Goal: Navigation & Orientation: Find specific page/section

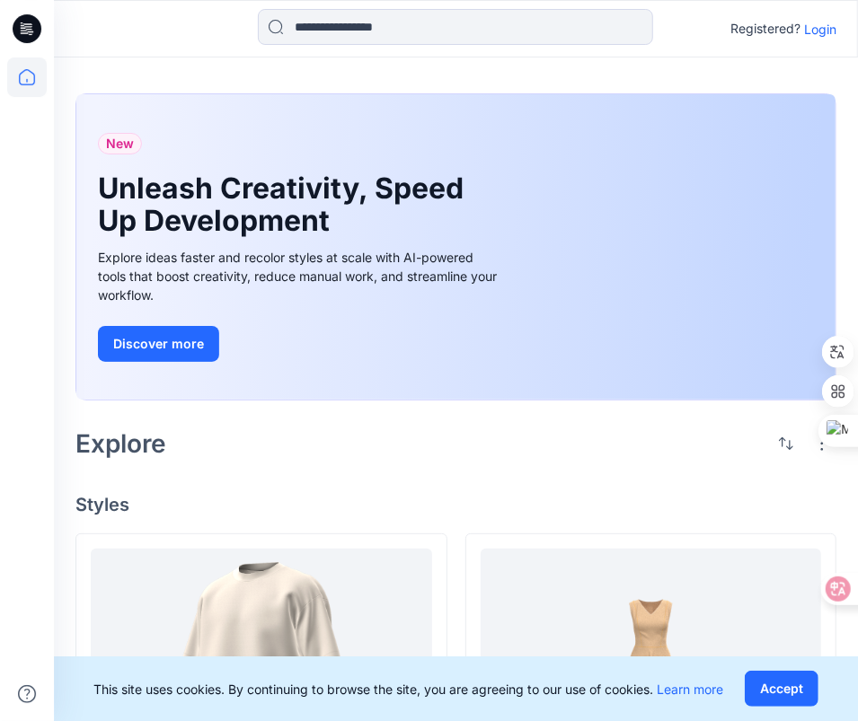
click at [827, 31] on p "Login" at bounding box center [820, 29] width 32 height 19
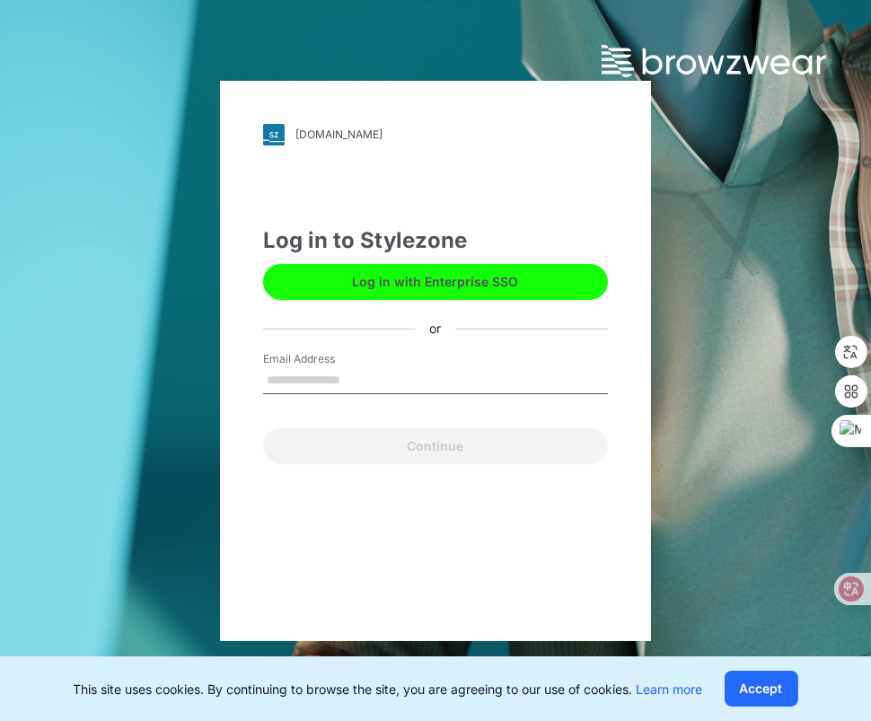
click at [422, 285] on button "Log in with Enterprise SSO" at bounding box center [435, 282] width 345 height 36
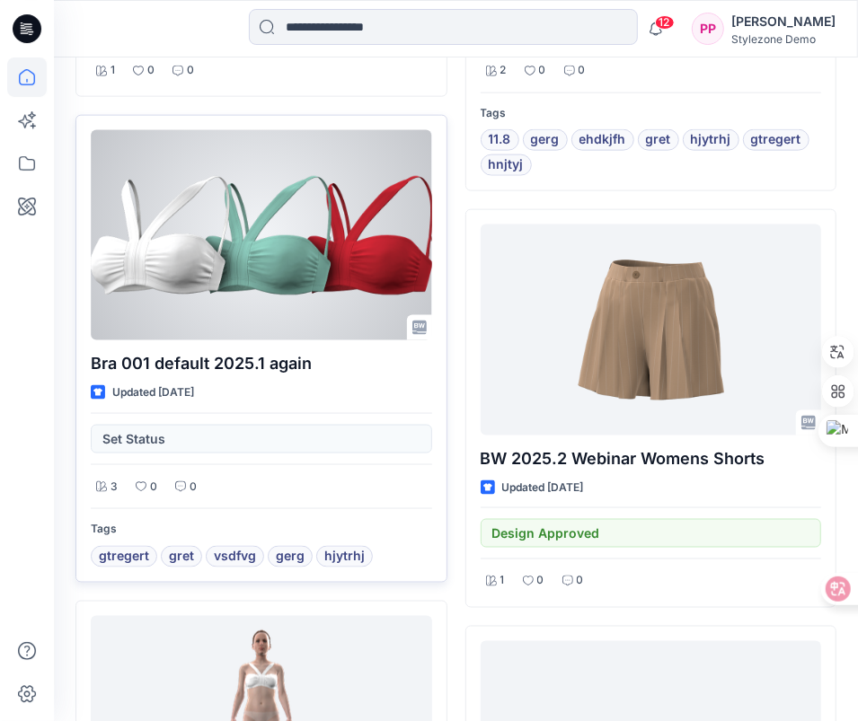
scroll to position [898, 0]
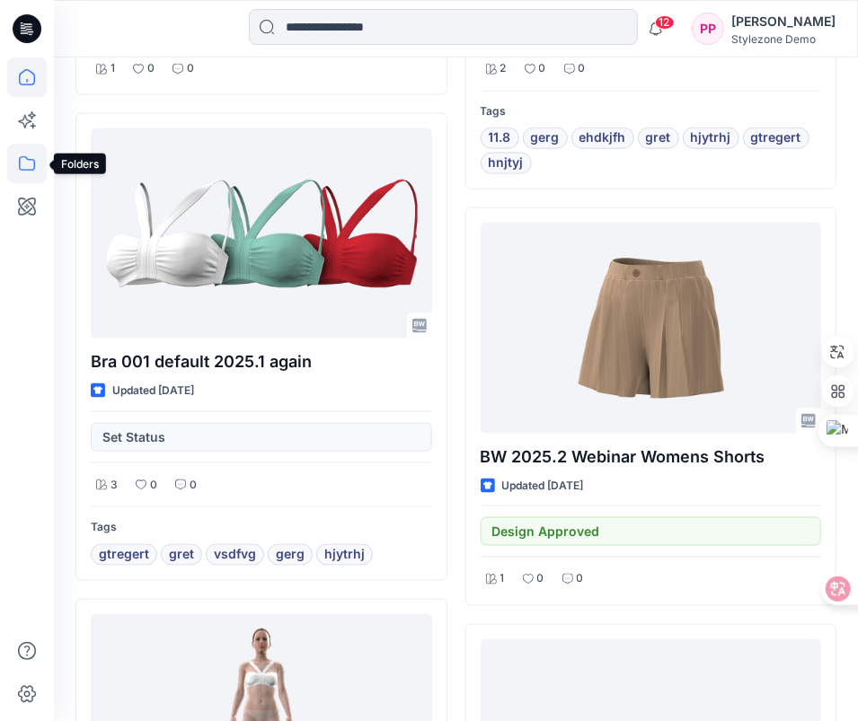
click at [14, 162] on icon at bounding box center [27, 164] width 40 height 40
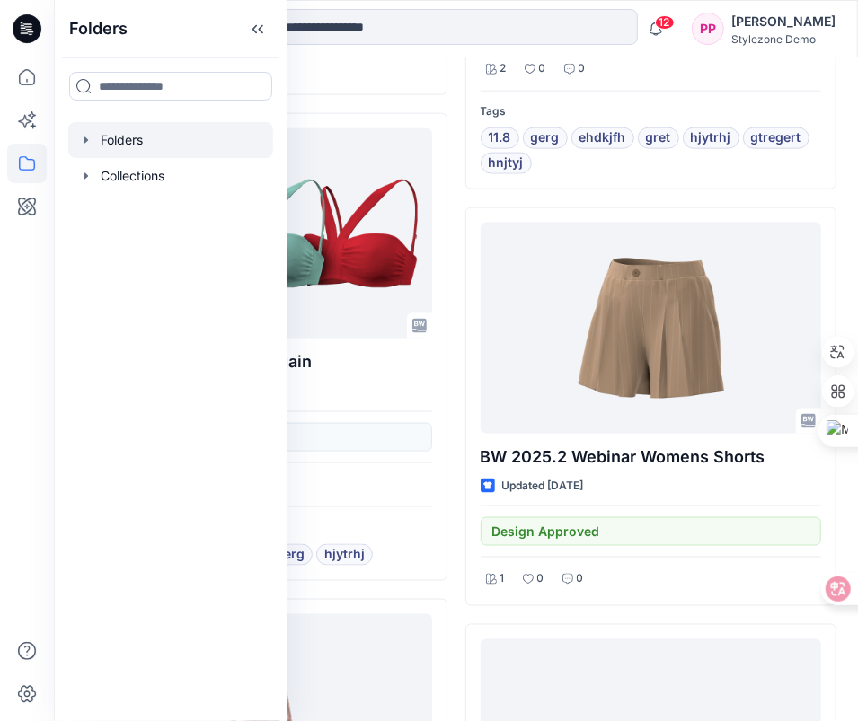
click at [138, 139] on div at bounding box center [170, 140] width 205 height 36
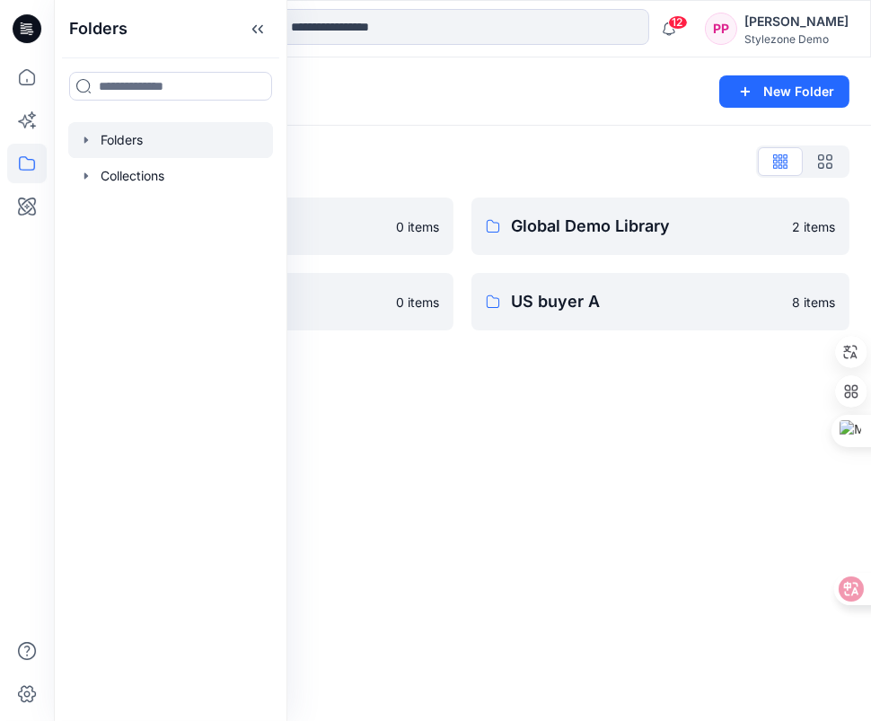
click at [511, 110] on div "Folders New Folder" at bounding box center [462, 91] width 817 height 68
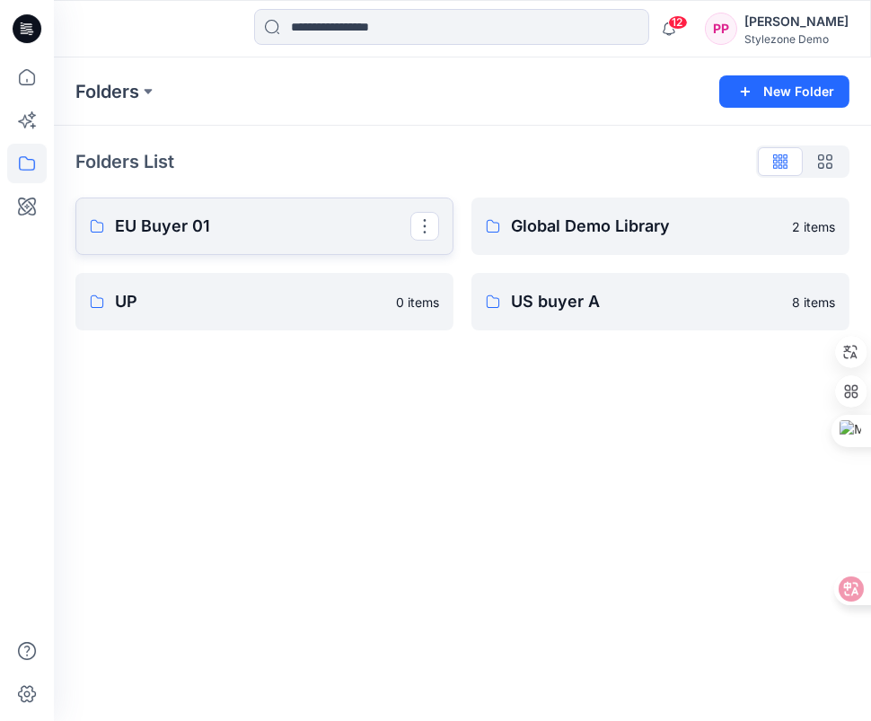
click at [226, 221] on p "EU Buyer 01" at bounding box center [262, 226] width 295 height 25
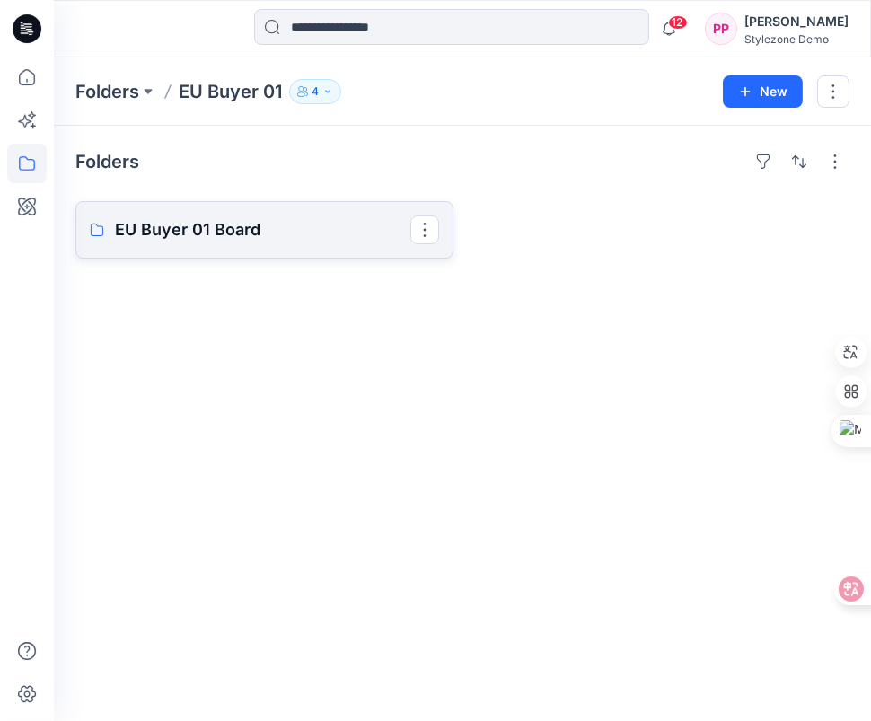
click at [247, 235] on p "EU Buyer 01 Board" at bounding box center [262, 229] width 295 height 25
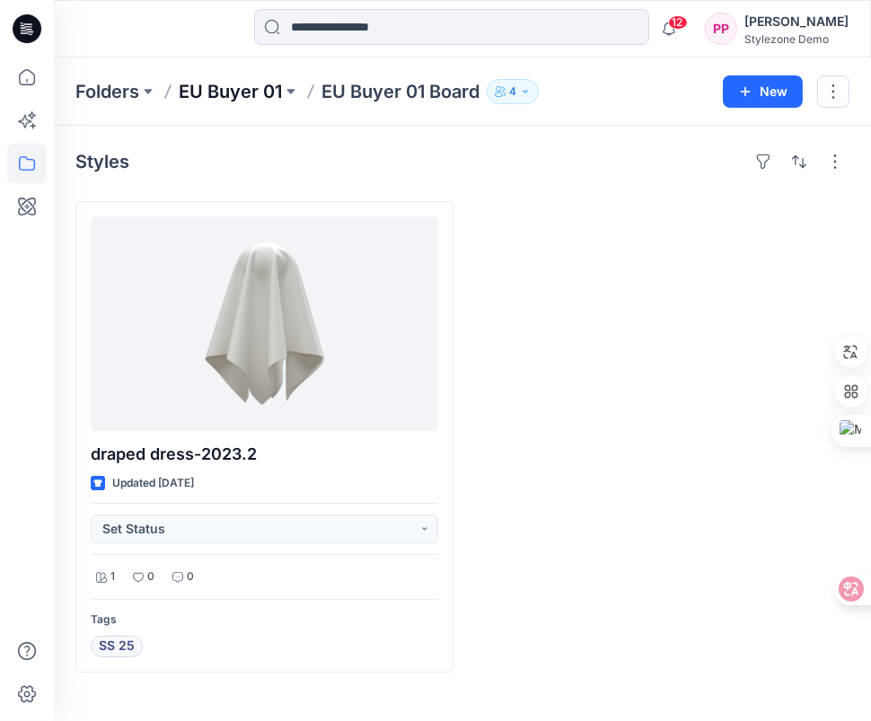
click at [247, 95] on p "EU Buyer 01" at bounding box center [230, 91] width 103 height 25
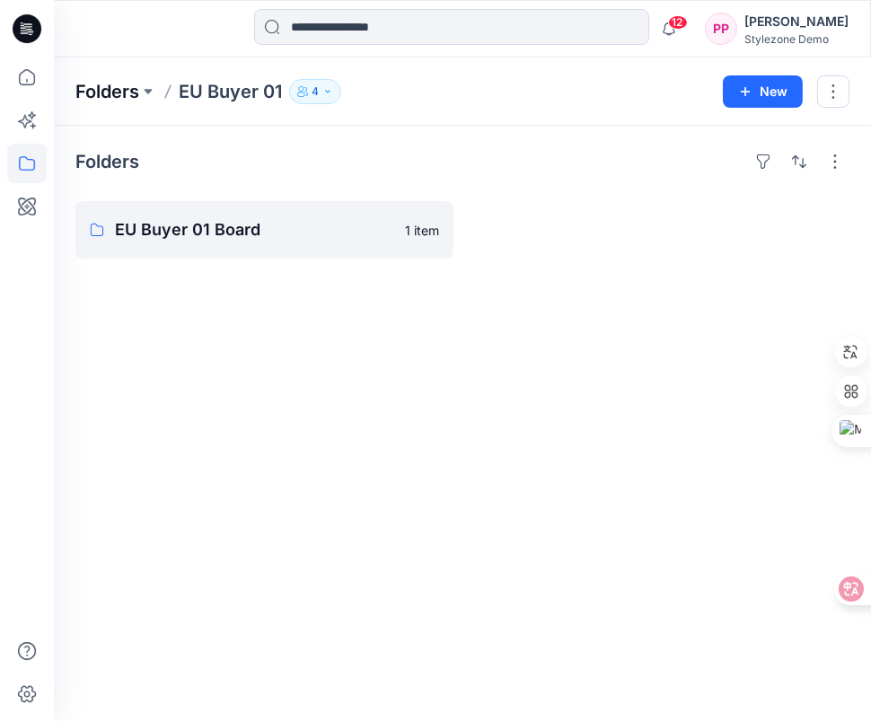
click at [100, 79] on p "Folders" at bounding box center [107, 91] width 64 height 25
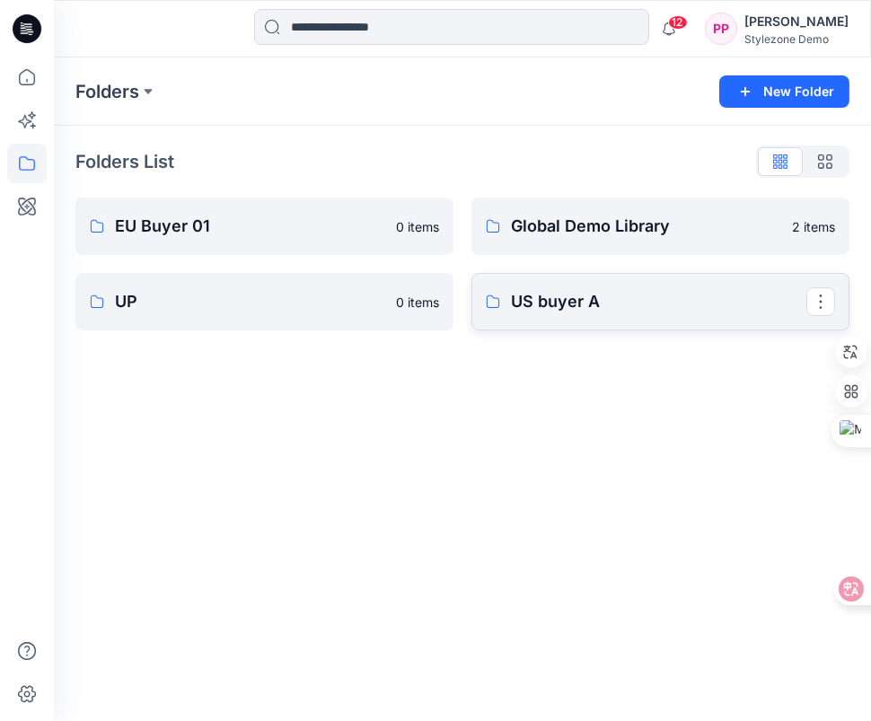
click at [615, 314] on link "US buyer A" at bounding box center [661, 301] width 378 height 57
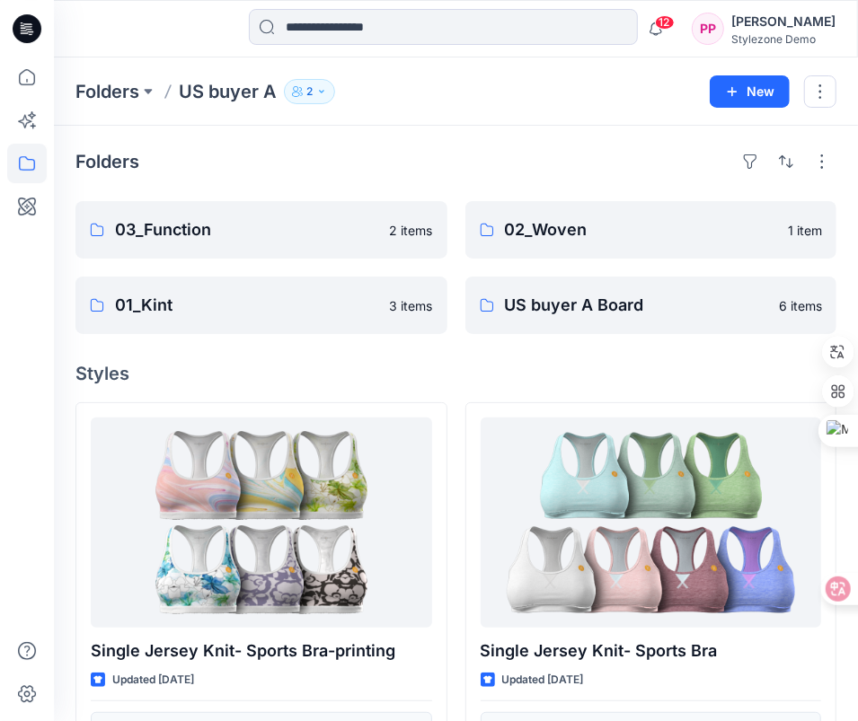
click at [789, 20] on div "[PERSON_NAME]" at bounding box center [783, 22] width 104 height 22
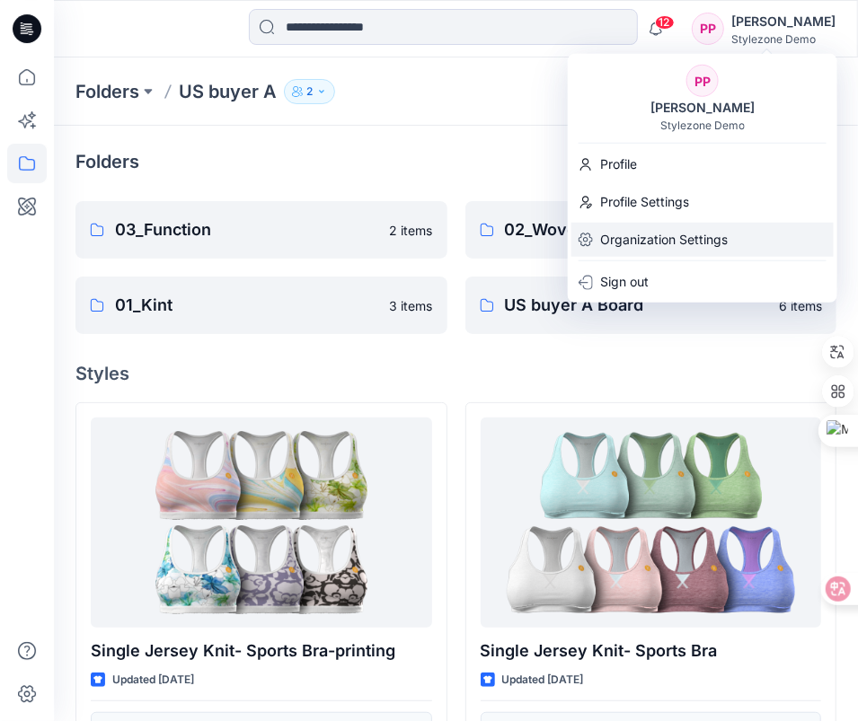
click at [672, 232] on p "Organization Settings" at bounding box center [664, 240] width 128 height 34
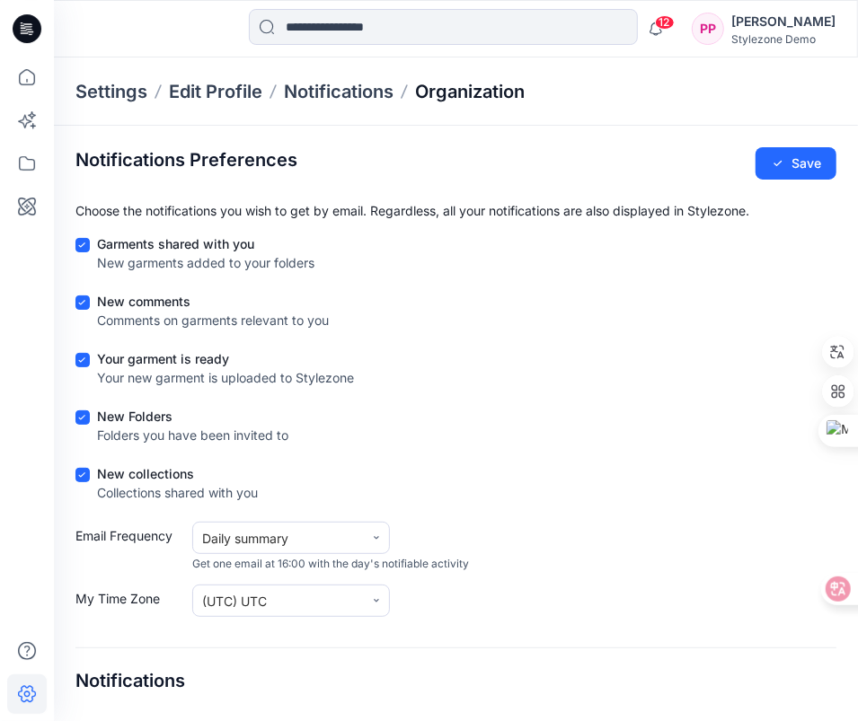
click at [439, 95] on p "Organization" at bounding box center [470, 91] width 110 height 25
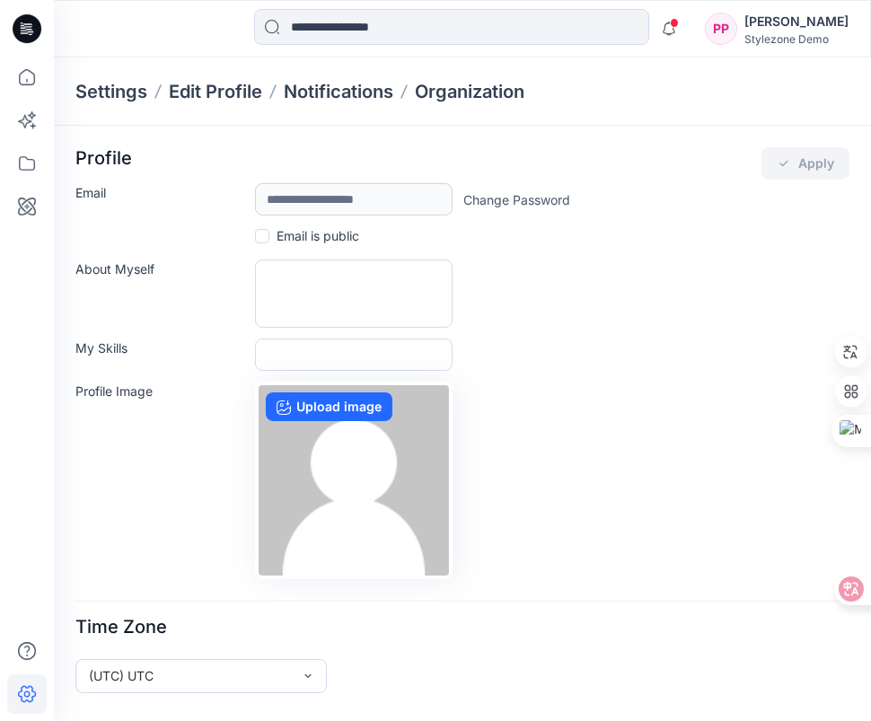
click at [778, 40] on div "Stylezone Demo" at bounding box center [797, 38] width 104 height 13
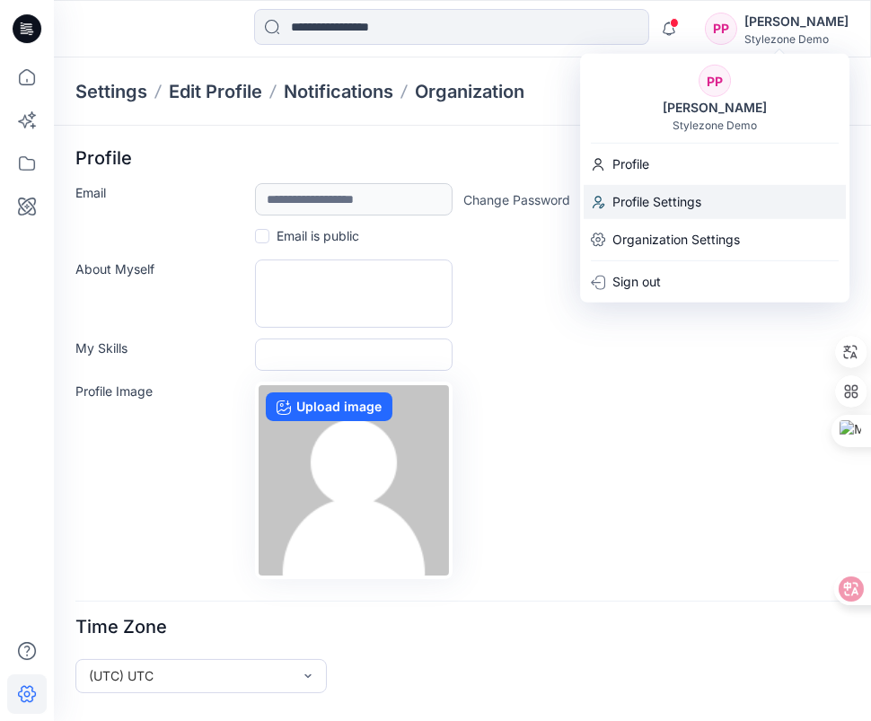
click at [705, 190] on div "Profile Settings" at bounding box center [715, 202] width 262 height 34
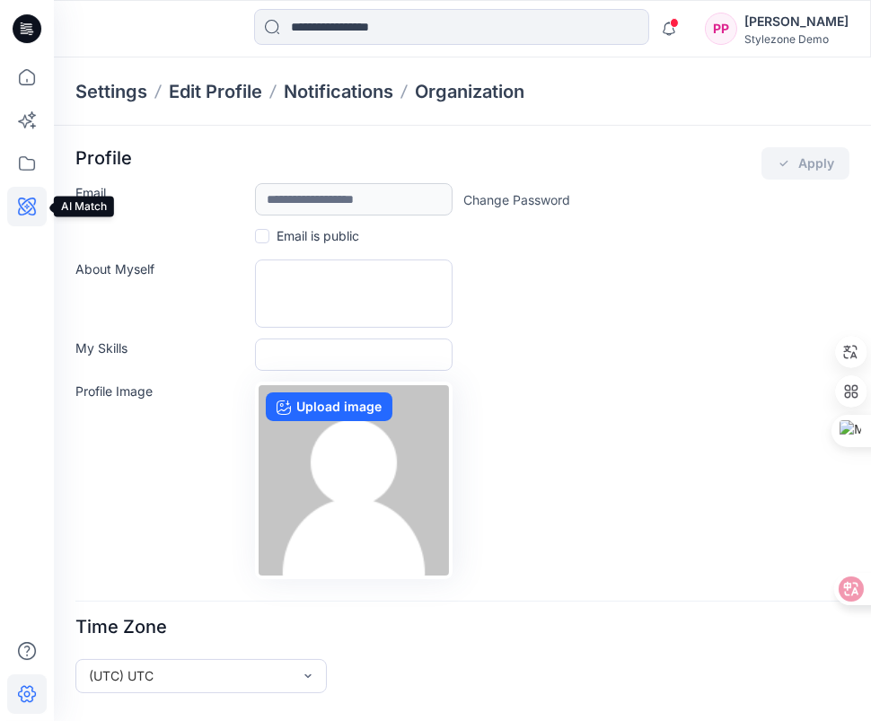
click at [14, 204] on icon at bounding box center [27, 207] width 40 height 40
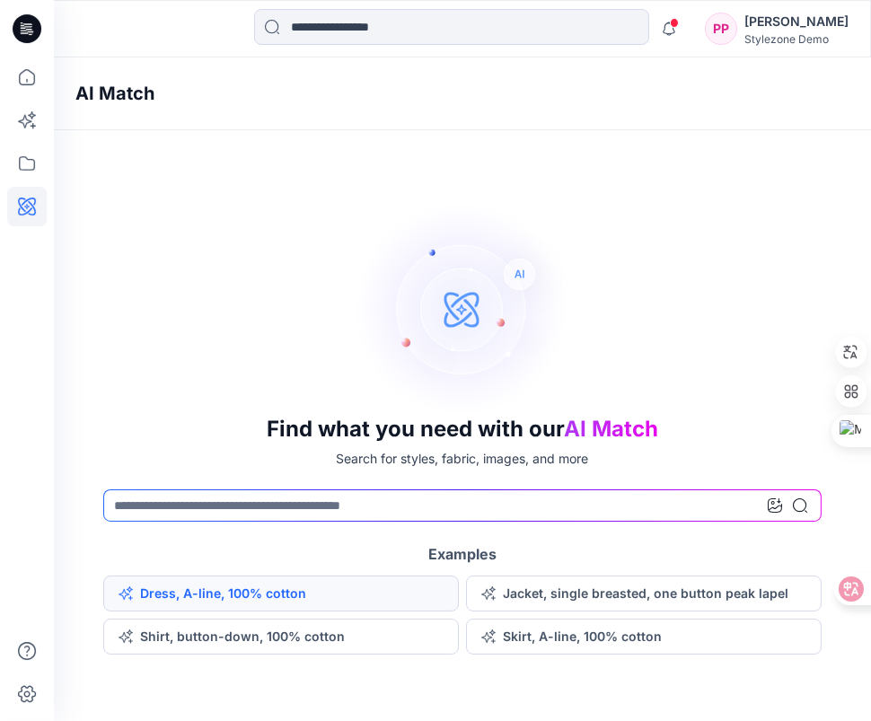
drag, startPoint x: 306, startPoint y: 595, endPoint x: 168, endPoint y: 595, distance: 138.3
click at [168, 595] on button "Dress, A-line, 100% cotton" at bounding box center [281, 594] width 356 height 36
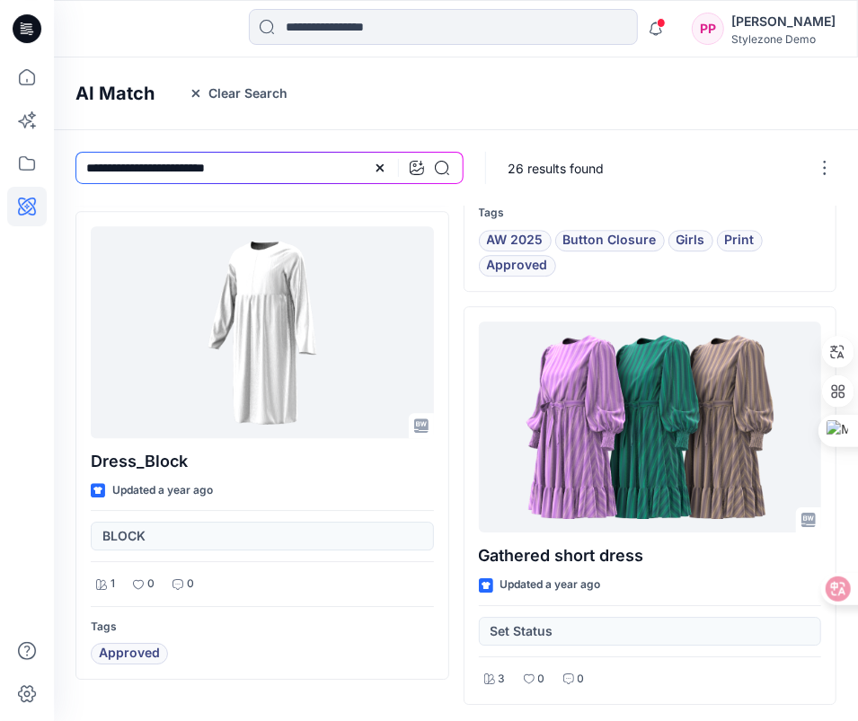
scroll to position [2065, 0]
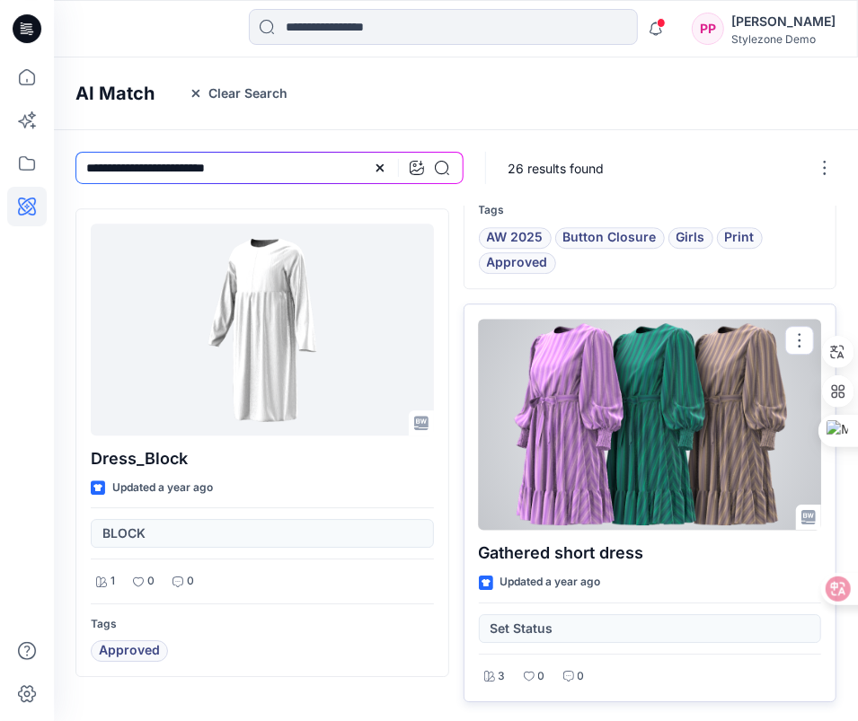
click at [510, 447] on div at bounding box center [650, 424] width 343 height 211
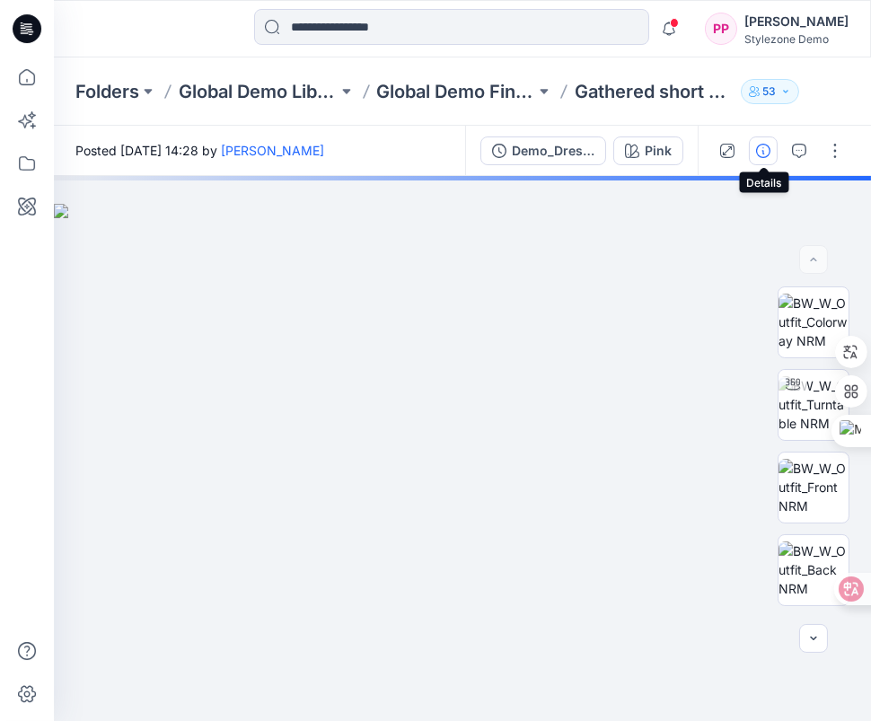
click at [761, 151] on icon "button" at bounding box center [763, 151] width 14 height 14
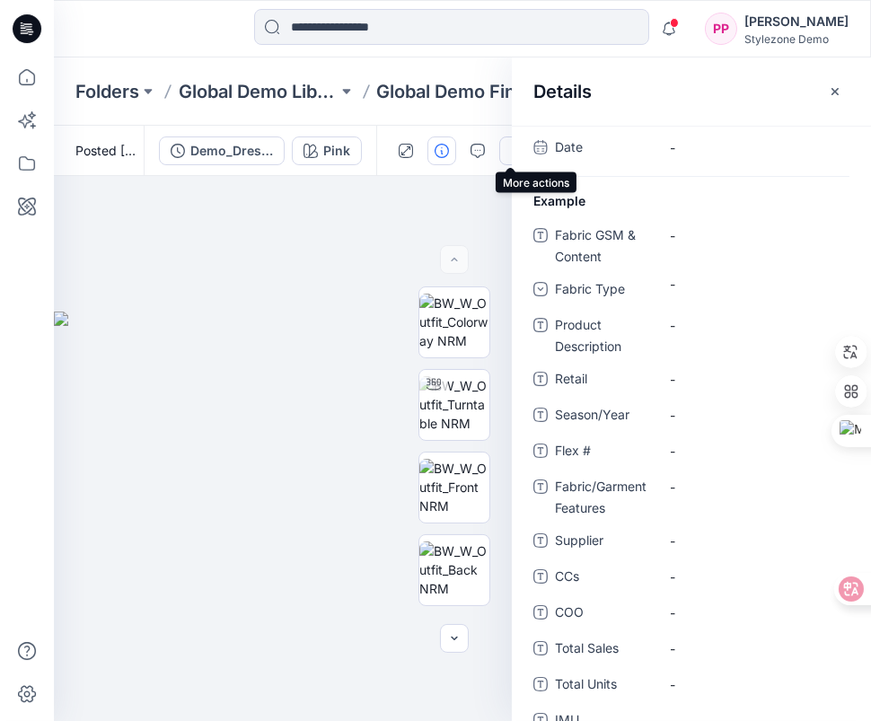
click at [508, 151] on button "button" at bounding box center [513, 151] width 29 height 29
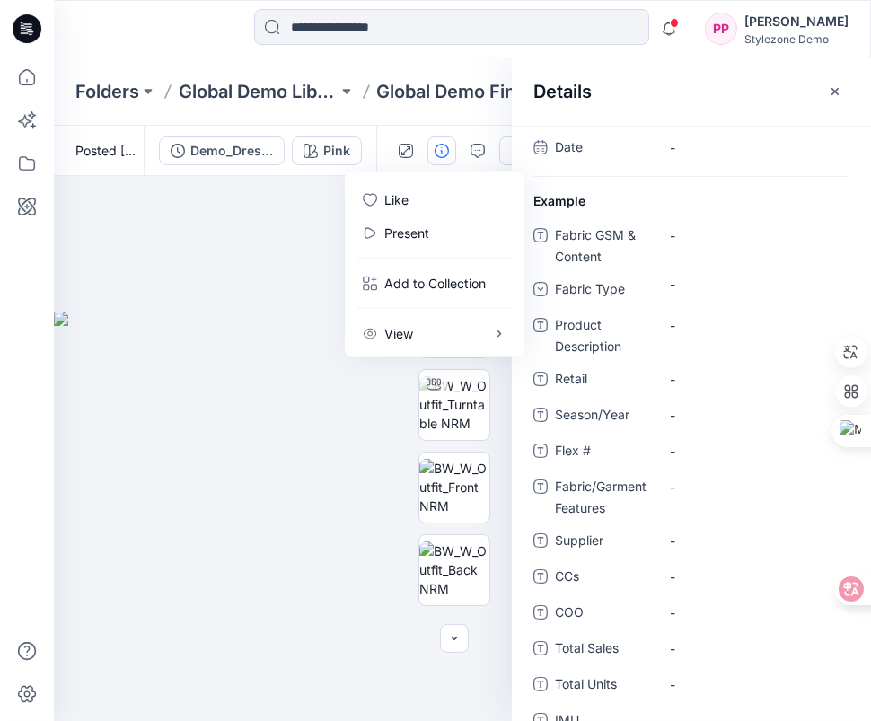
click at [501, 154] on button "button" at bounding box center [513, 151] width 29 height 29
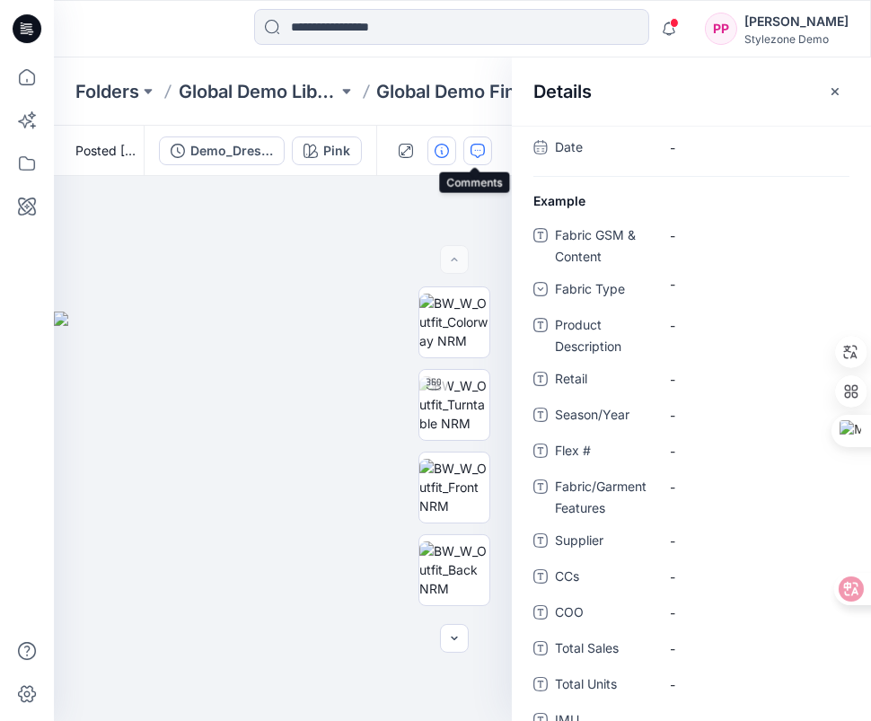
click at [474, 154] on icon "button" at bounding box center [478, 151] width 14 height 14
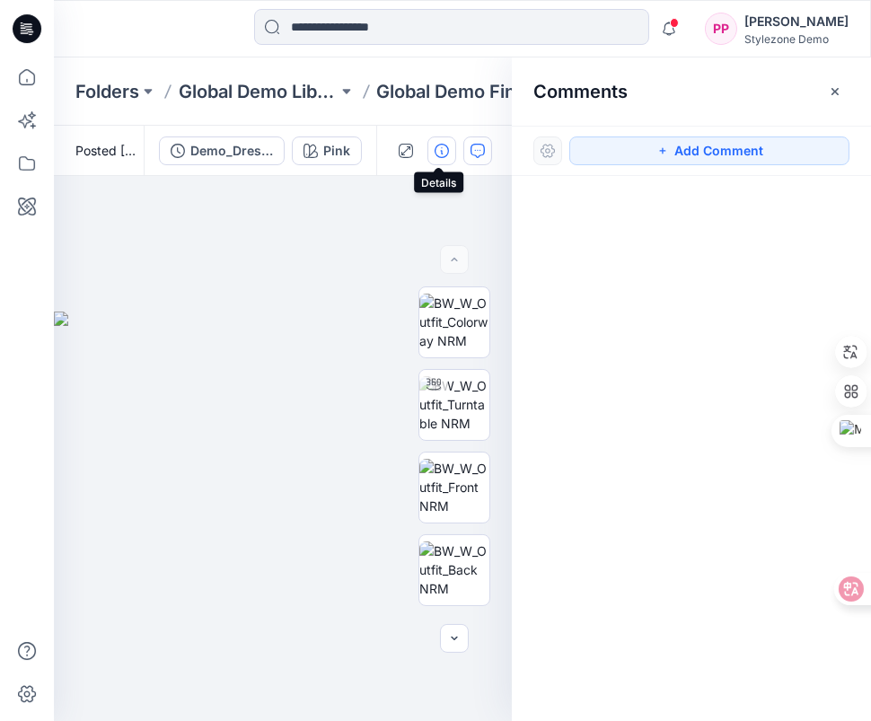
click at [436, 153] on icon "button" at bounding box center [442, 151] width 14 height 14
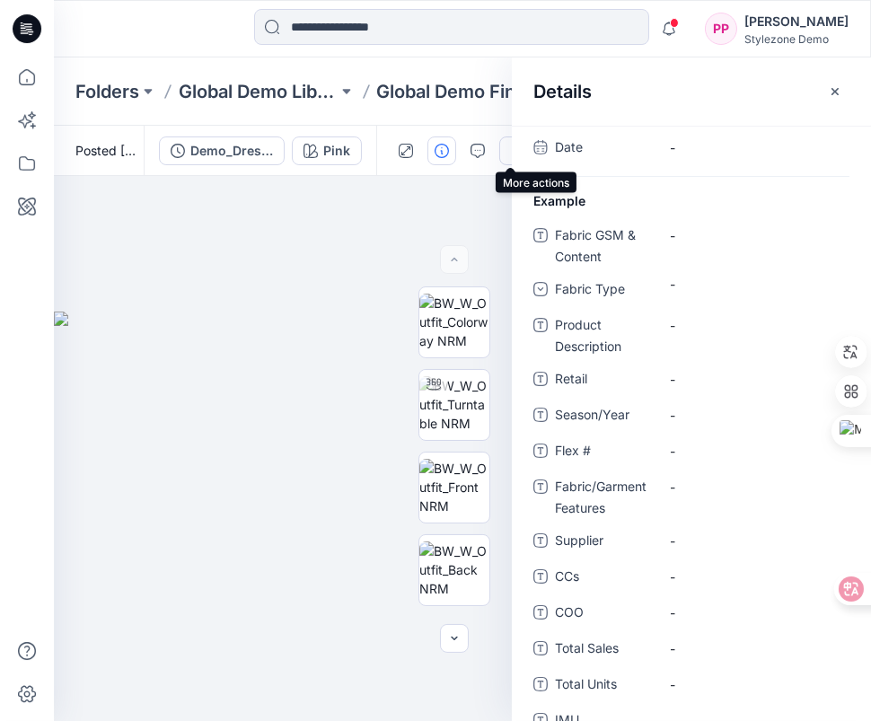
click at [505, 153] on button "button" at bounding box center [513, 151] width 29 height 29
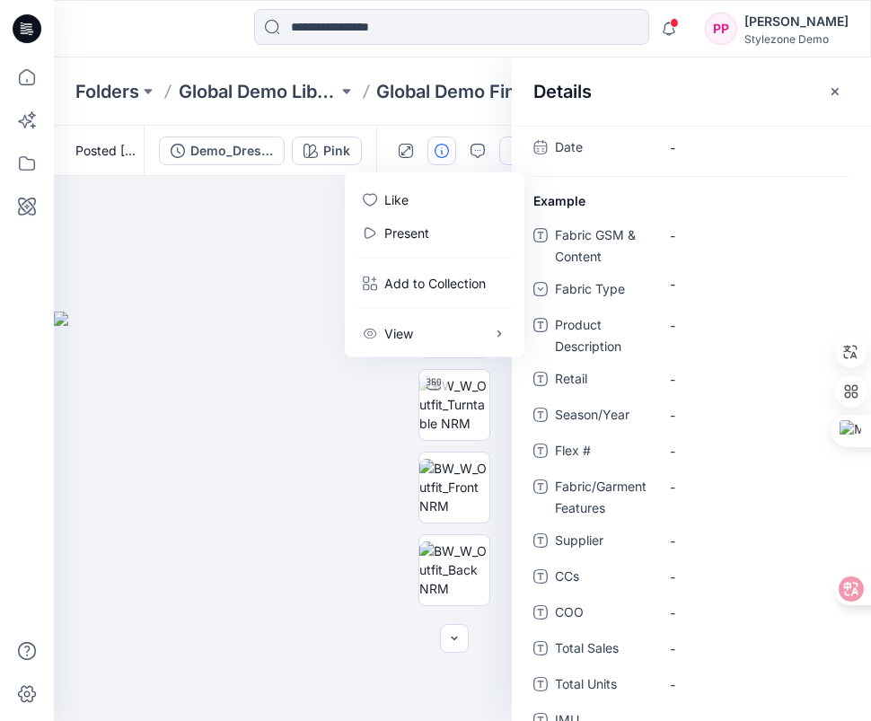
click at [279, 262] on div at bounding box center [283, 448] width 458 height 545
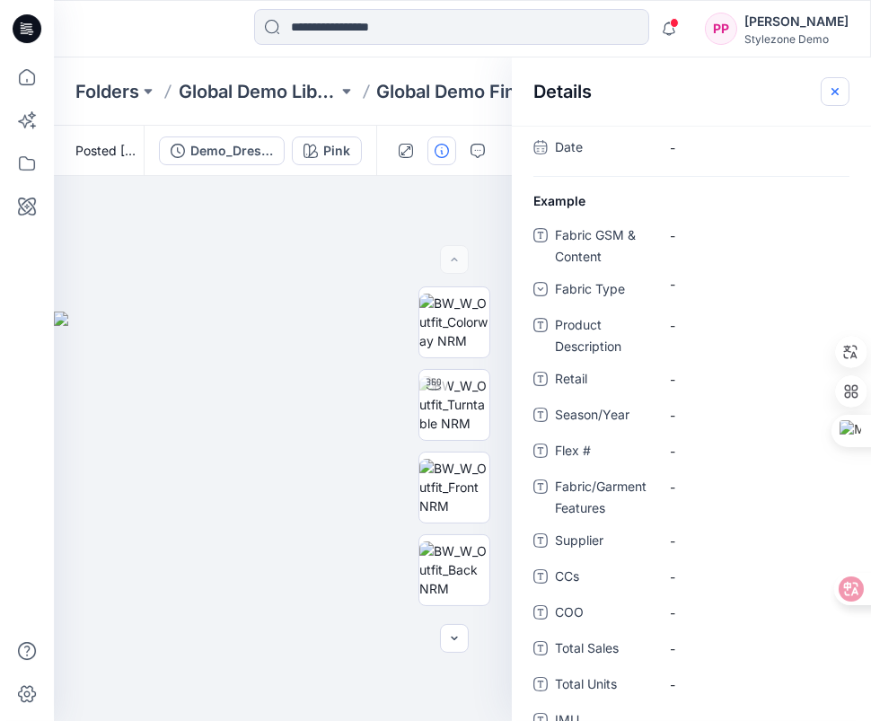
click at [842, 89] on icon "button" at bounding box center [835, 91] width 14 height 14
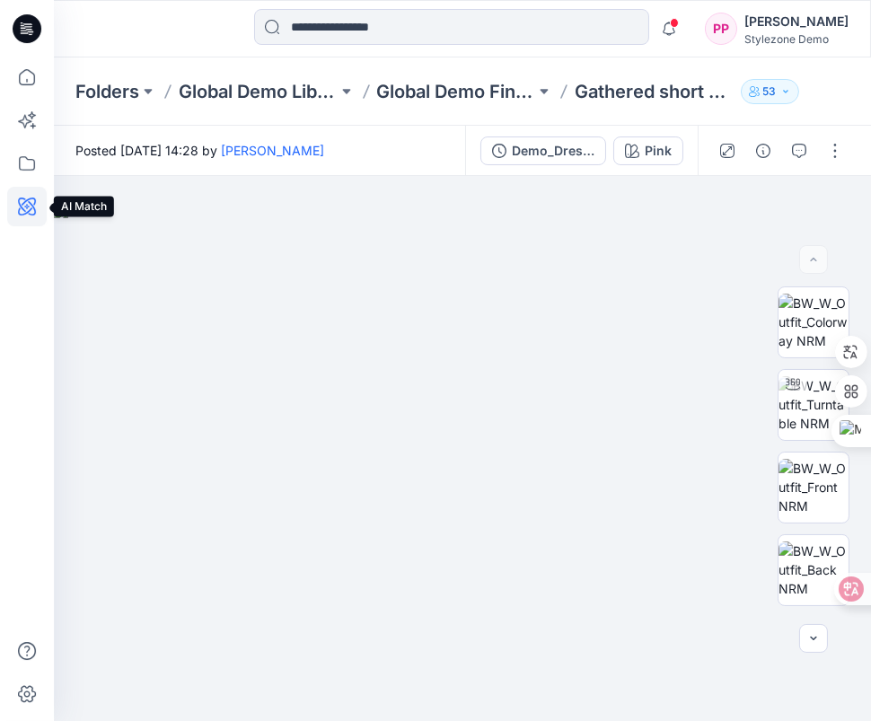
click at [20, 202] on icon at bounding box center [27, 207] width 40 height 40
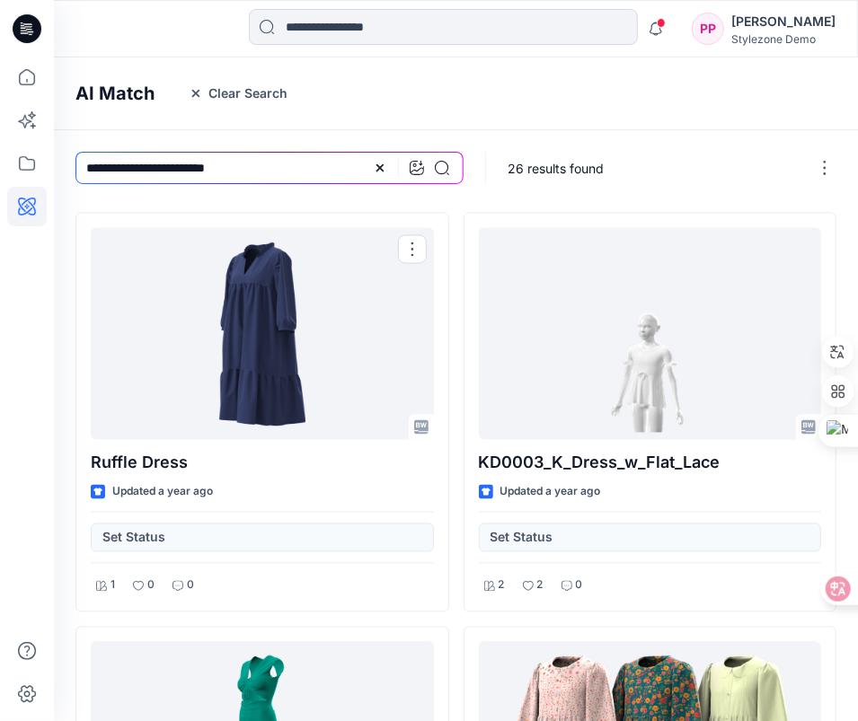
scroll to position [1346, 0]
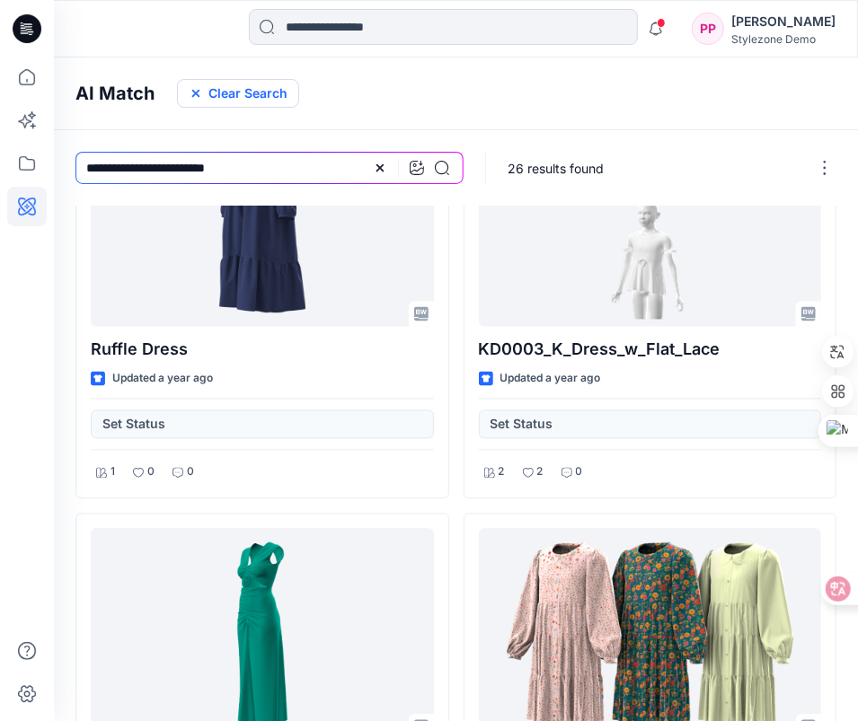
click at [195, 84] on button "Clear Search" at bounding box center [238, 93] width 122 height 29
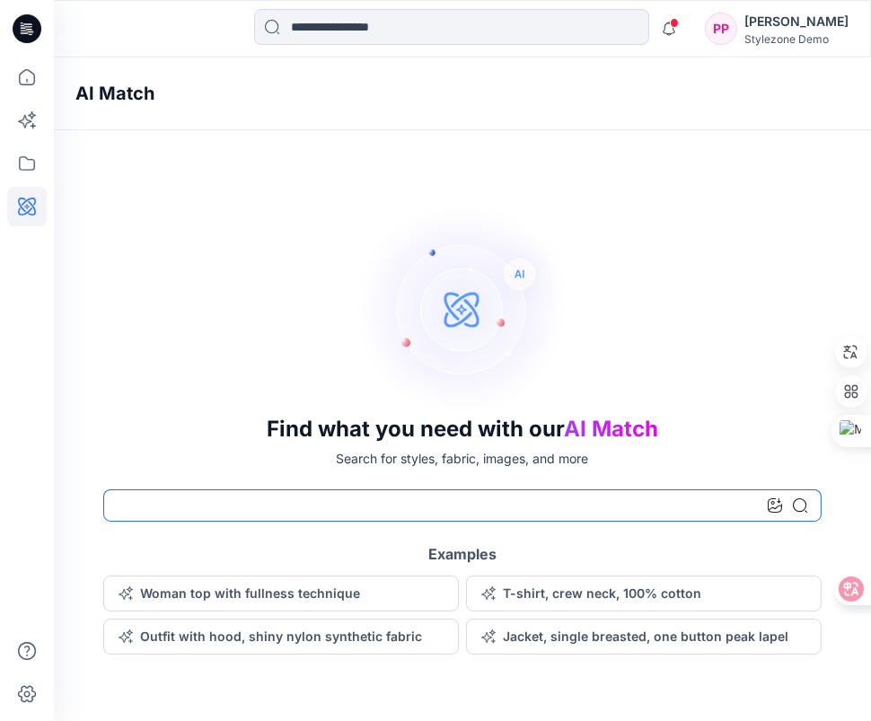
click at [223, 505] on input at bounding box center [462, 505] width 718 height 32
paste input "**********"
type input "**********"
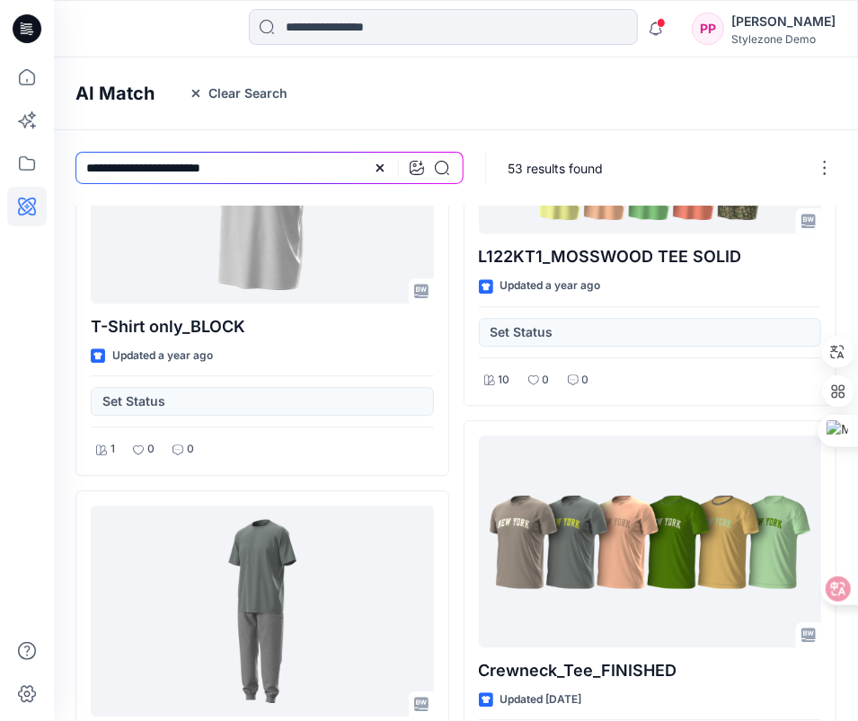
scroll to position [1818, 0]
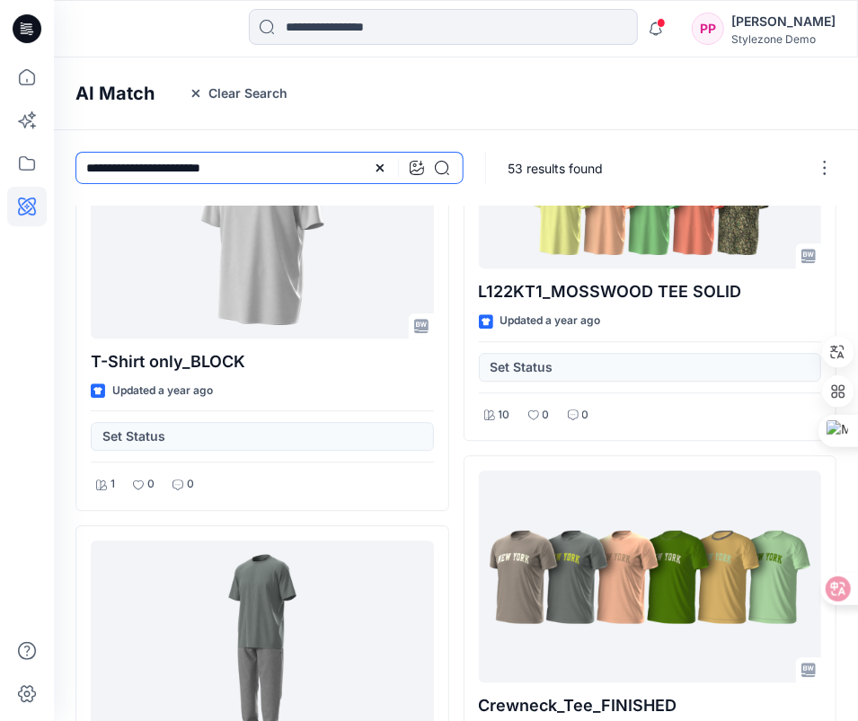
type textarea "*"
drag, startPoint x: 165, startPoint y: 166, endPoint x: 10, endPoint y: 171, distance: 155.4
paste input "**********"
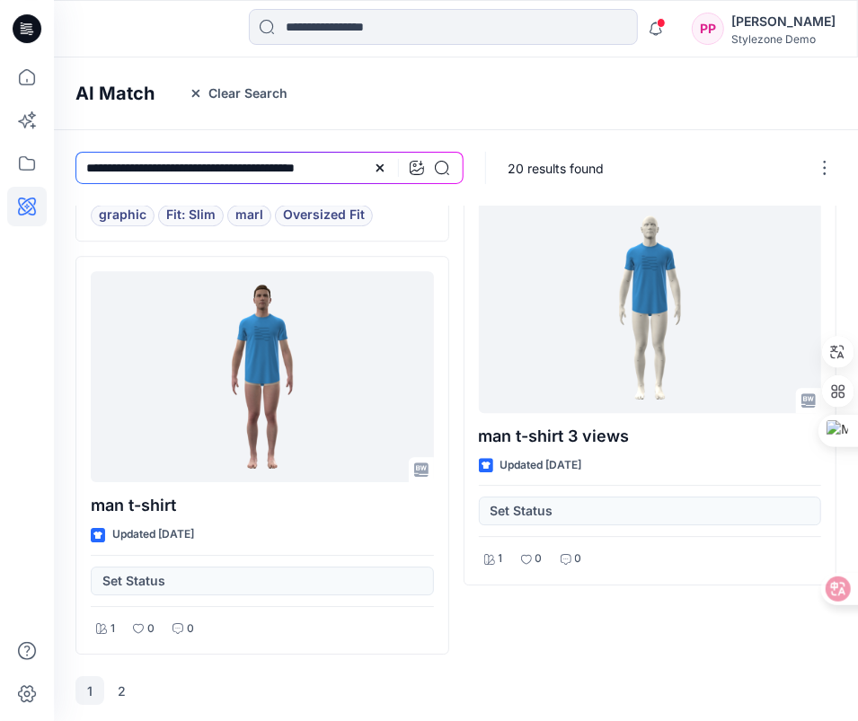
scroll to position [1997, 0]
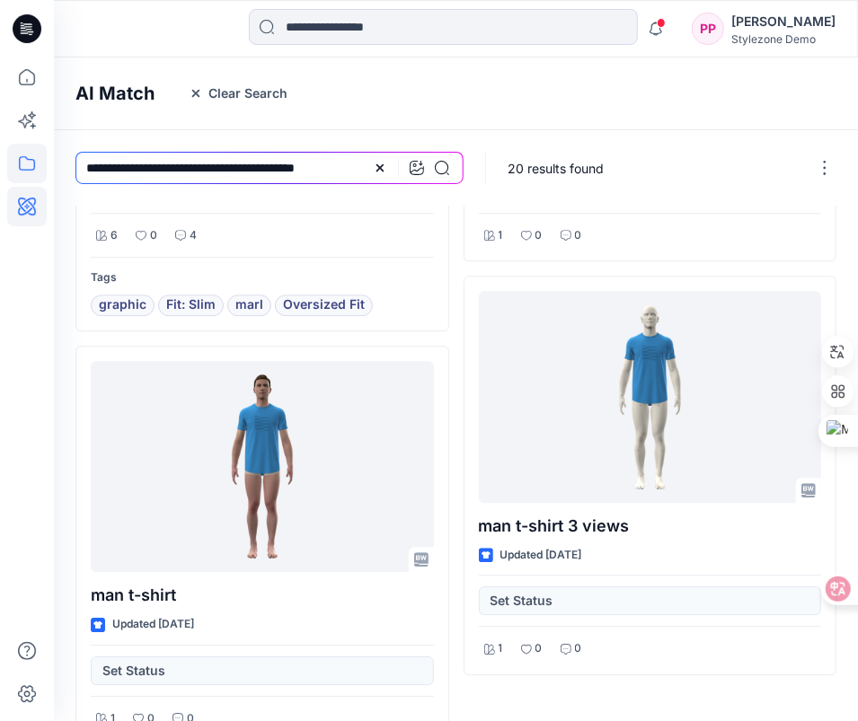
drag, startPoint x: 370, startPoint y: 169, endPoint x: 42, endPoint y: 153, distance: 328.2
paste input
type input "**********"
click at [442, 168] on icon at bounding box center [442, 168] width 14 height 14
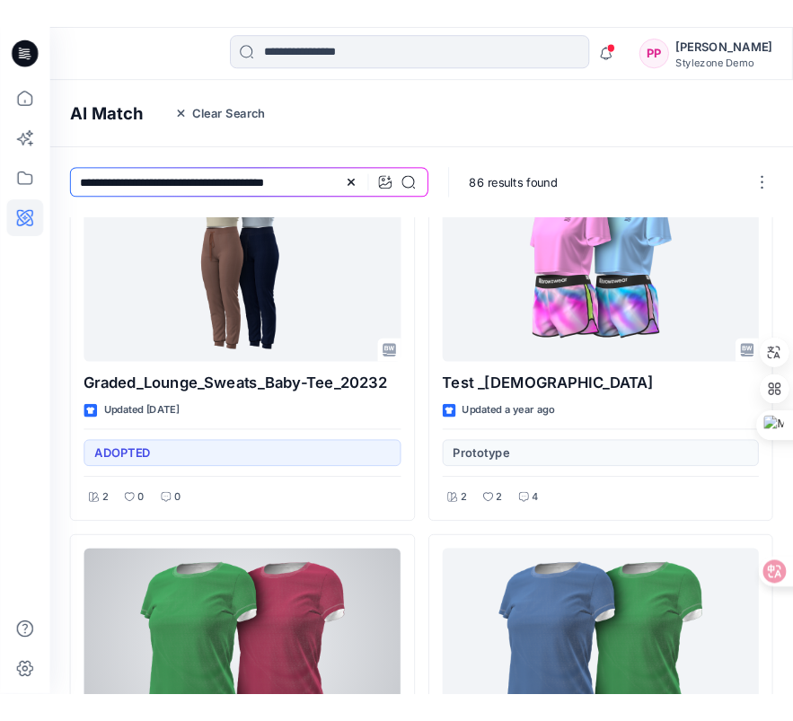
scroll to position [0, 0]
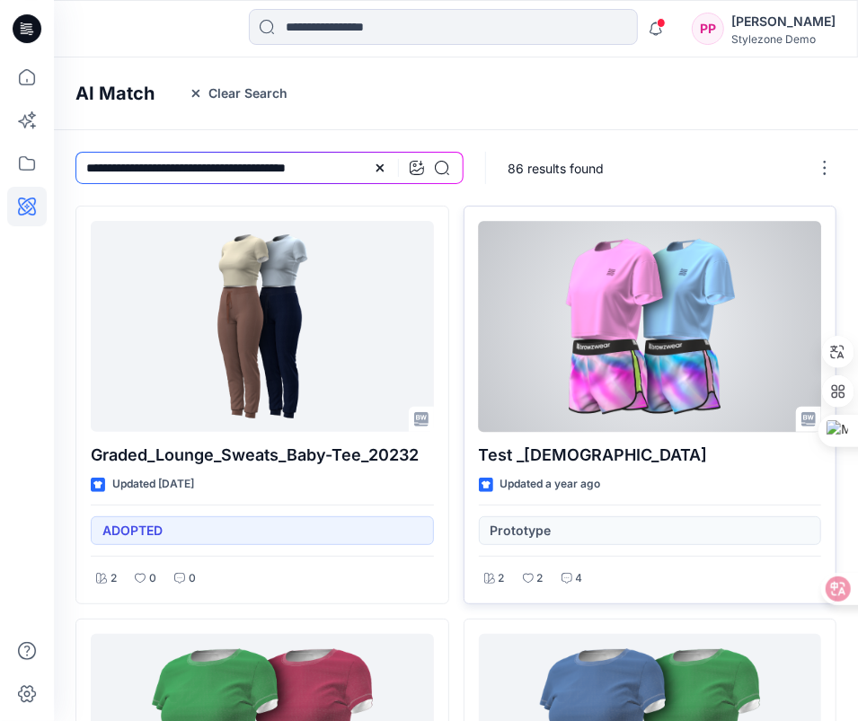
click at [535, 355] on div at bounding box center [650, 326] width 343 height 211
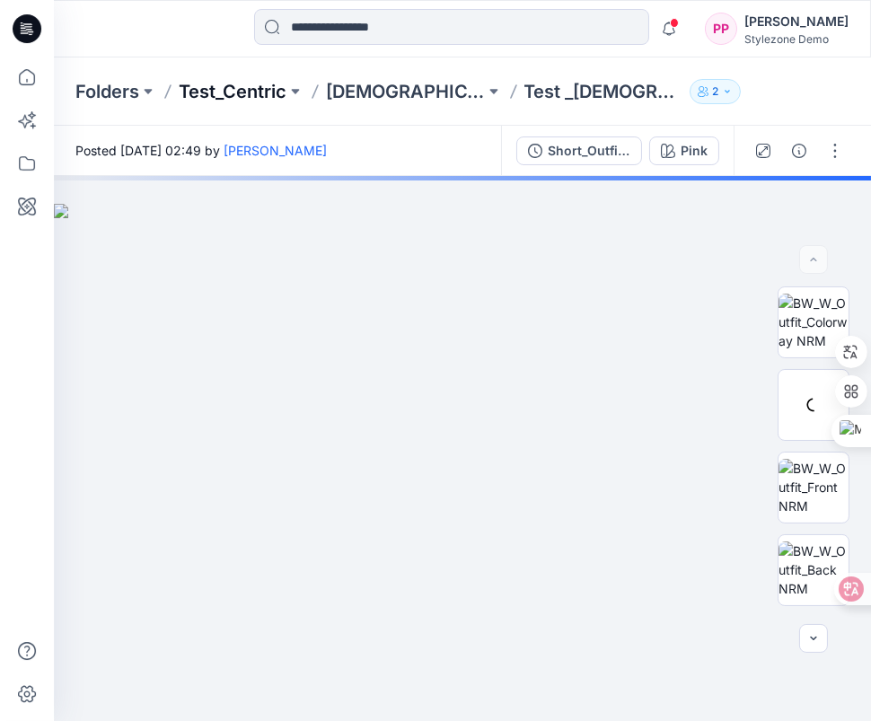
click at [235, 88] on p "Test_Centric" at bounding box center [233, 91] width 108 height 25
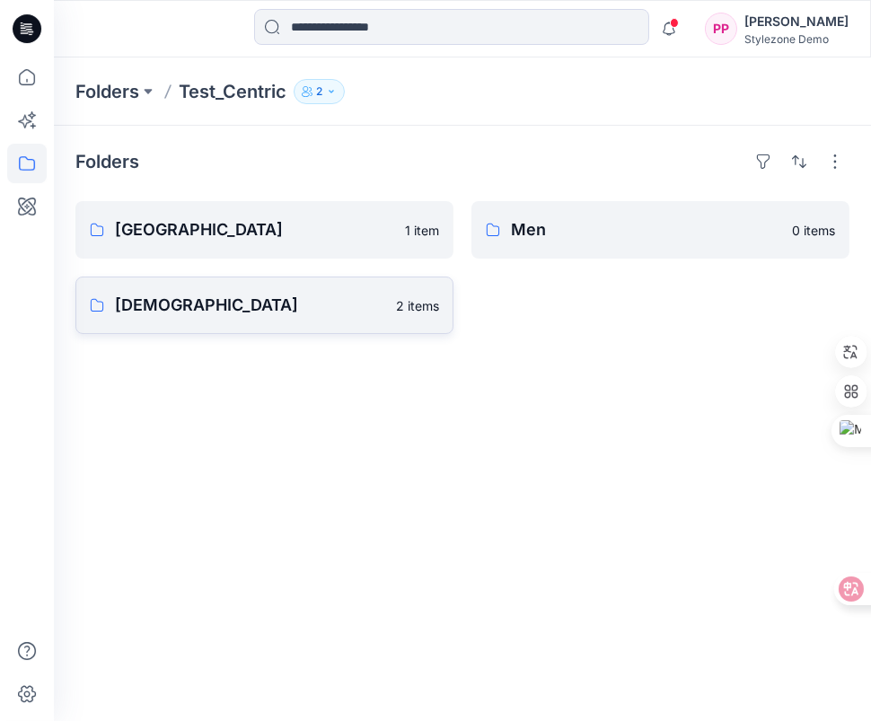
click at [174, 310] on p "Ladies" at bounding box center [250, 305] width 270 height 25
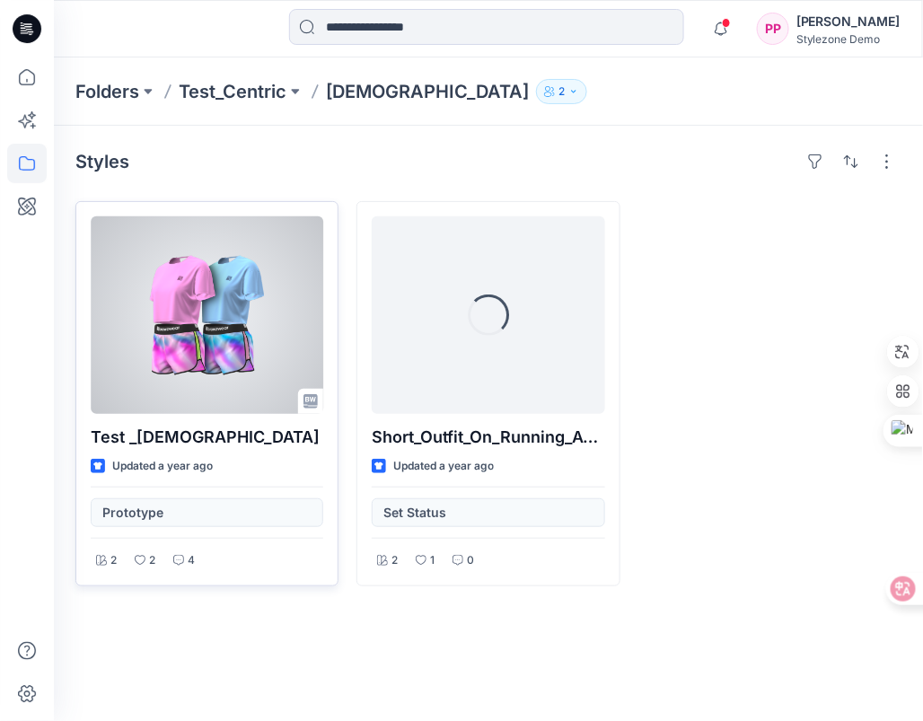
click at [250, 272] on div at bounding box center [207, 315] width 233 height 198
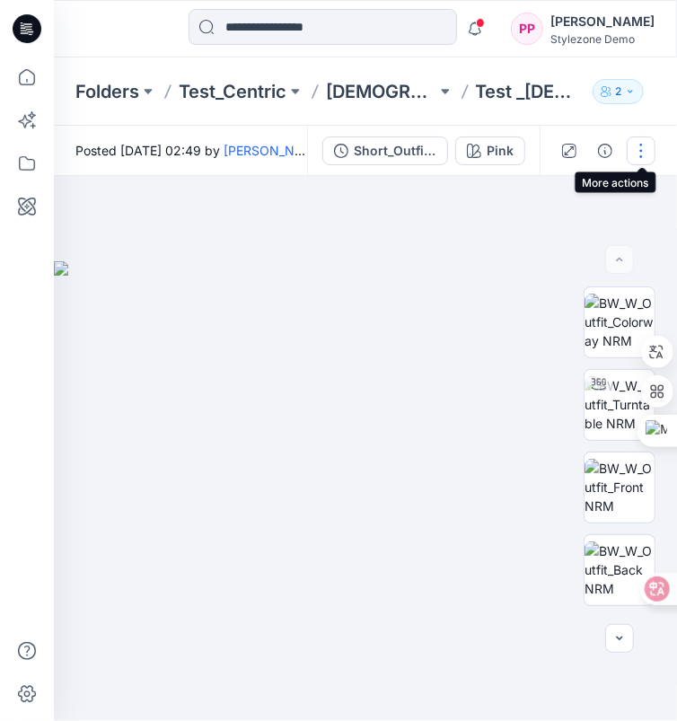
click at [643, 155] on button "button" at bounding box center [641, 151] width 29 height 29
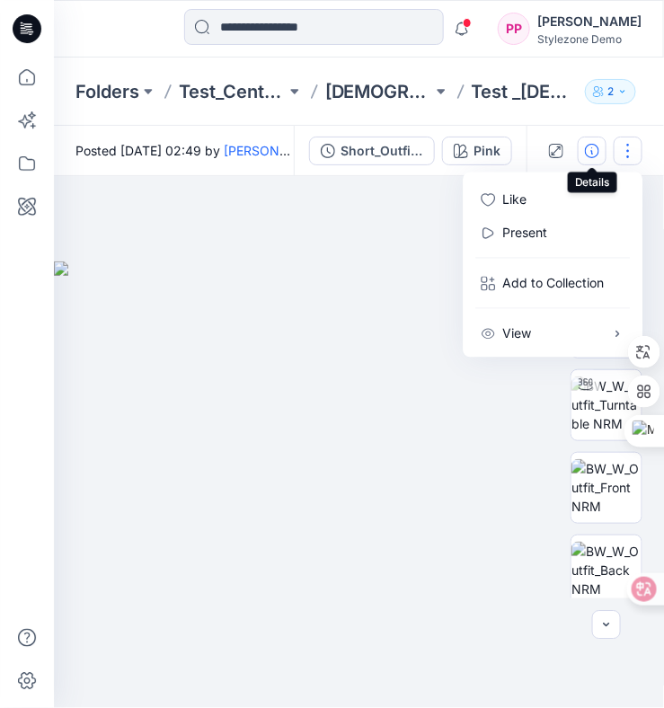
click at [595, 154] on icon "button" at bounding box center [592, 151] width 14 height 14
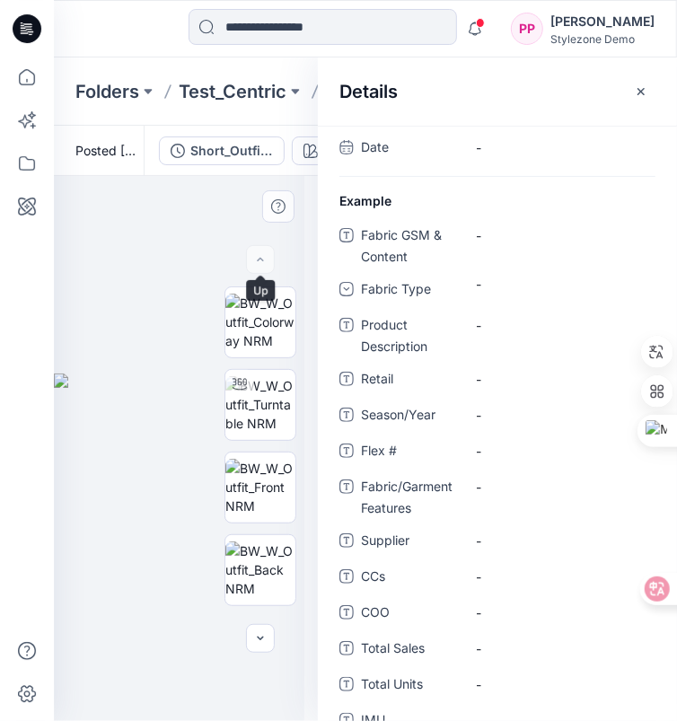
click at [263, 245] on div at bounding box center [260, 259] width 29 height 29
click at [644, 89] on icon "button" at bounding box center [641, 91] width 14 height 14
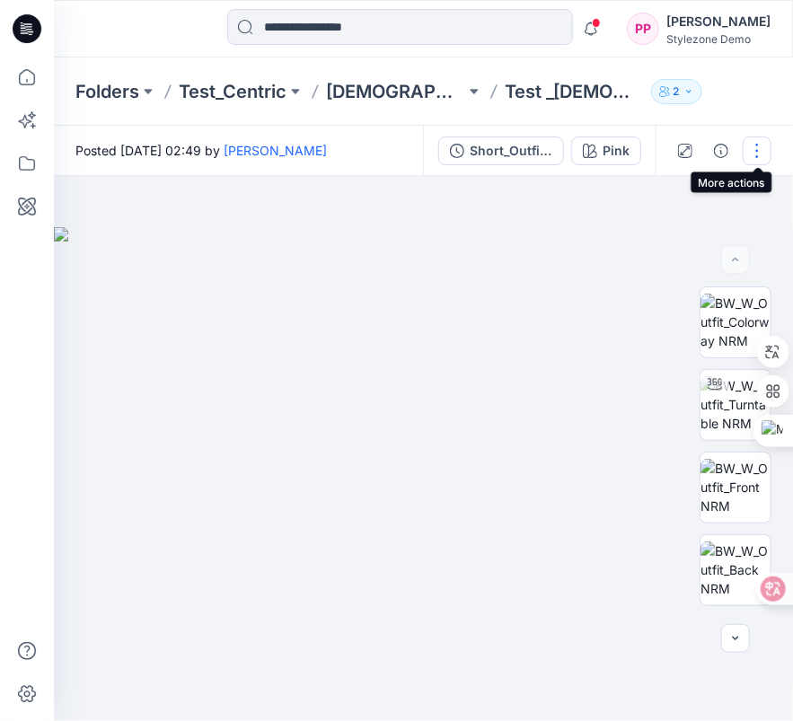
click at [758, 151] on button "button" at bounding box center [757, 151] width 29 height 29
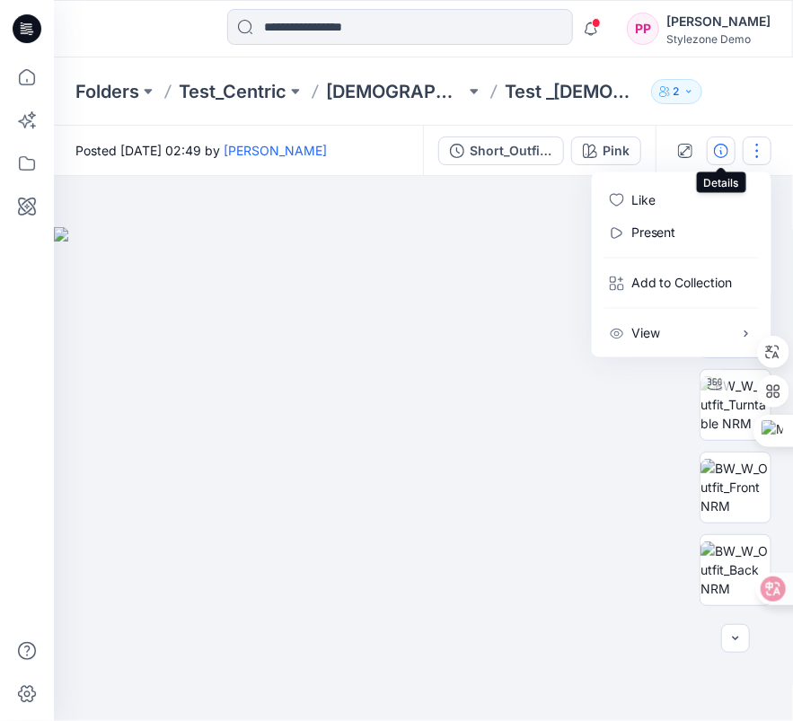
click at [721, 151] on icon "button" at bounding box center [721, 151] width 14 height 14
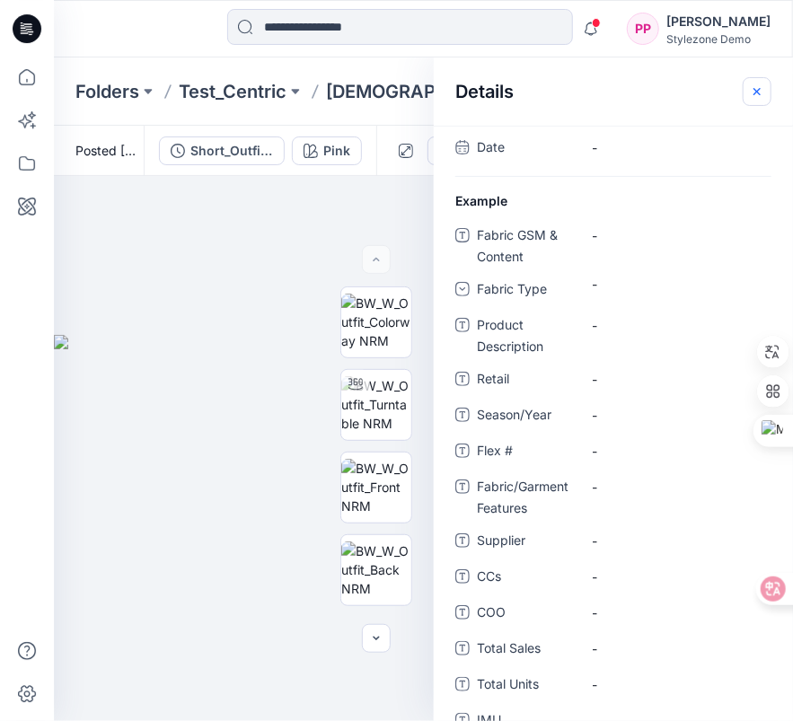
click at [753, 83] on button "button" at bounding box center [757, 91] width 29 height 29
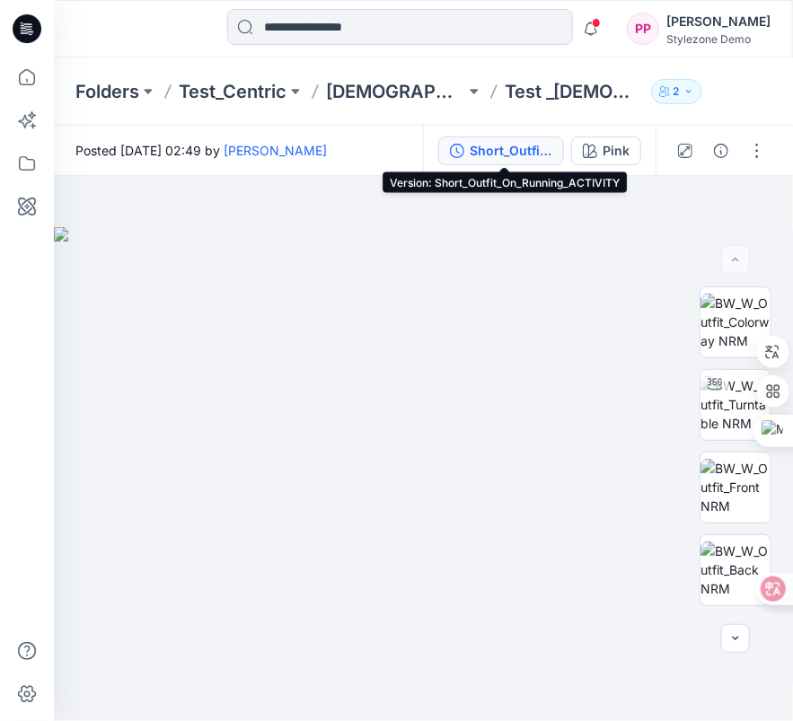
click at [493, 147] on div "Short_Outfit_On_Running_ACTIVITY" at bounding box center [511, 151] width 83 height 20
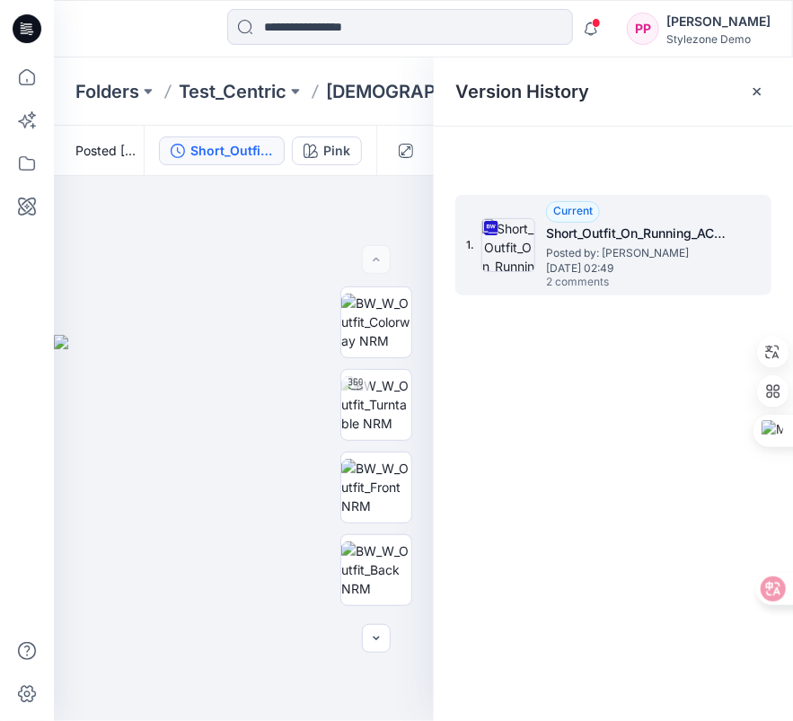
click at [754, 215] on div "1. Current Short_Outfit_On_Running_ACTIVITY Posted by: Wui Yuk Yeung Wednesday,…" at bounding box center [613, 245] width 316 height 101
drag, startPoint x: 617, startPoint y: 221, endPoint x: 657, endPoint y: 230, distance: 41.4
click at [657, 230] on h5 "Short_Outfit_On_Running_ACTIVITY" at bounding box center [636, 234] width 180 height 22
click at [570, 207] on span "Current" at bounding box center [573, 210] width 40 height 13
click at [628, 244] on span "Posted by: Wui Yuk Yeung" at bounding box center [636, 253] width 180 height 18
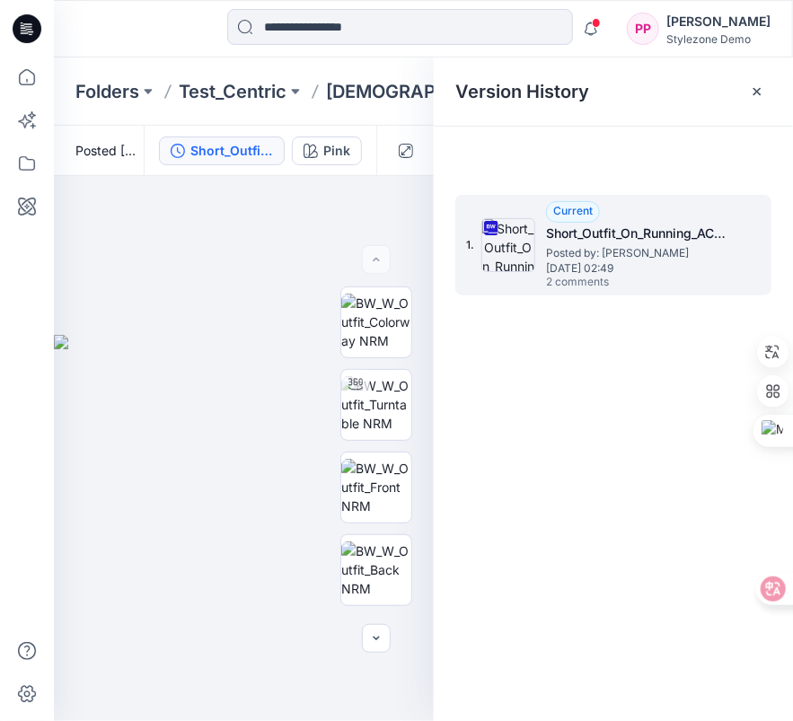
click at [629, 244] on span "Posted by: Wui Yuk Yeung" at bounding box center [636, 253] width 180 height 18
click at [764, 86] on div at bounding box center [757, 91] width 29 height 29
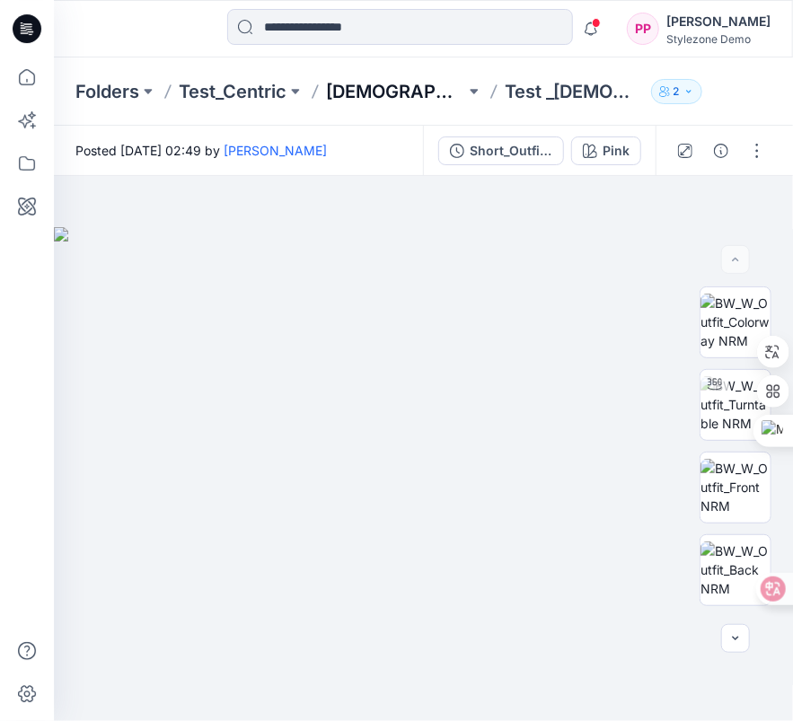
click at [363, 90] on p "Ladies" at bounding box center [395, 91] width 139 height 25
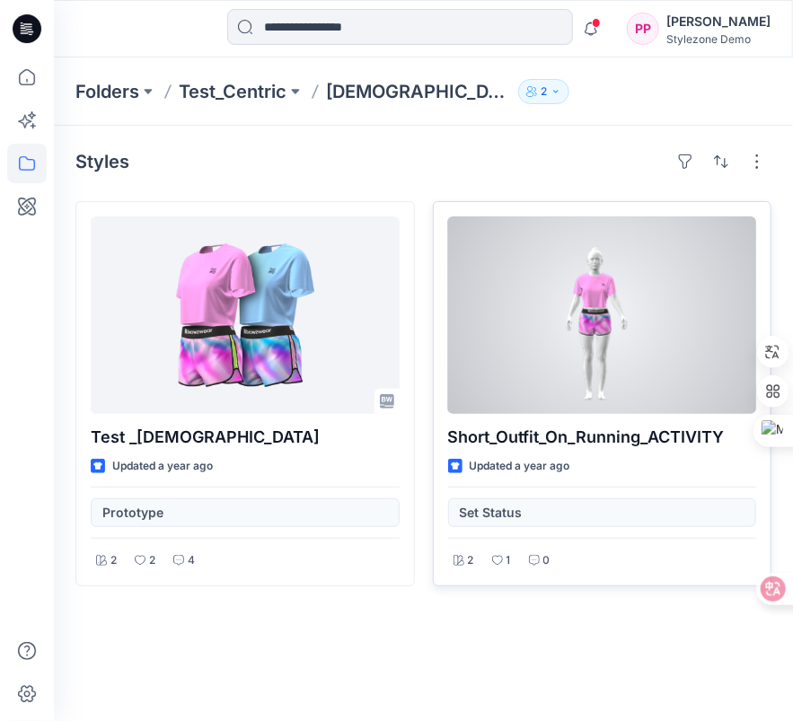
click at [534, 266] on div at bounding box center [602, 315] width 309 height 198
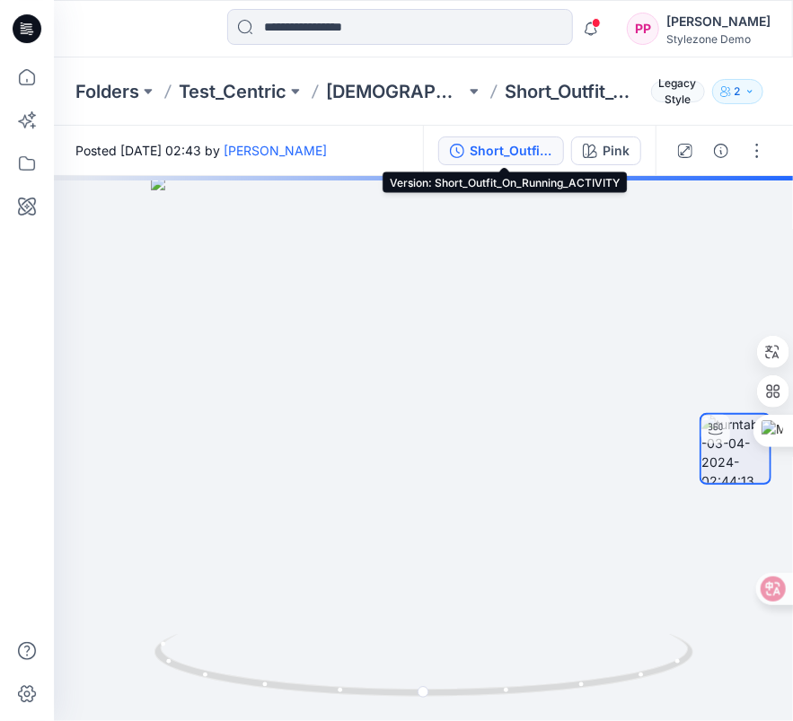
click at [472, 139] on button "Short_Outfit_On_Running_ACTIVITY" at bounding box center [501, 151] width 126 height 29
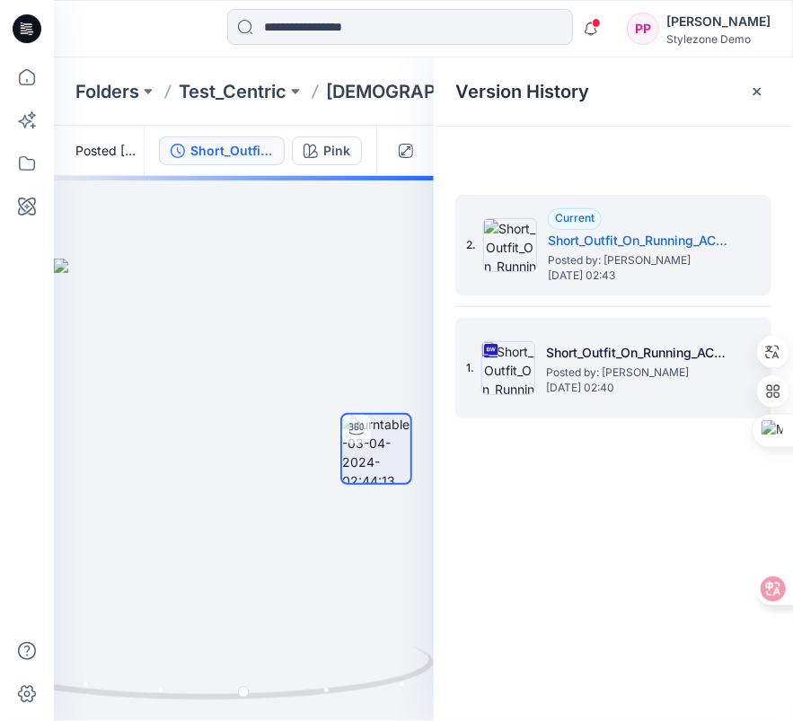
click at [722, 353] on h5 "Short_Outfit_On_Running_ACTIVITY" at bounding box center [636, 353] width 180 height 22
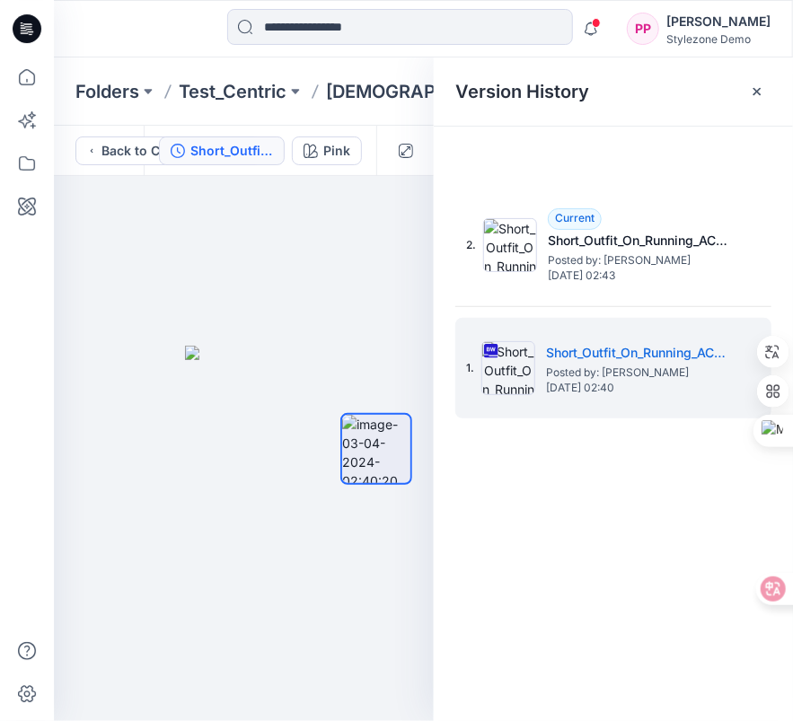
drag, startPoint x: 789, startPoint y: 296, endPoint x: 788, endPoint y: 208, distance: 88.0
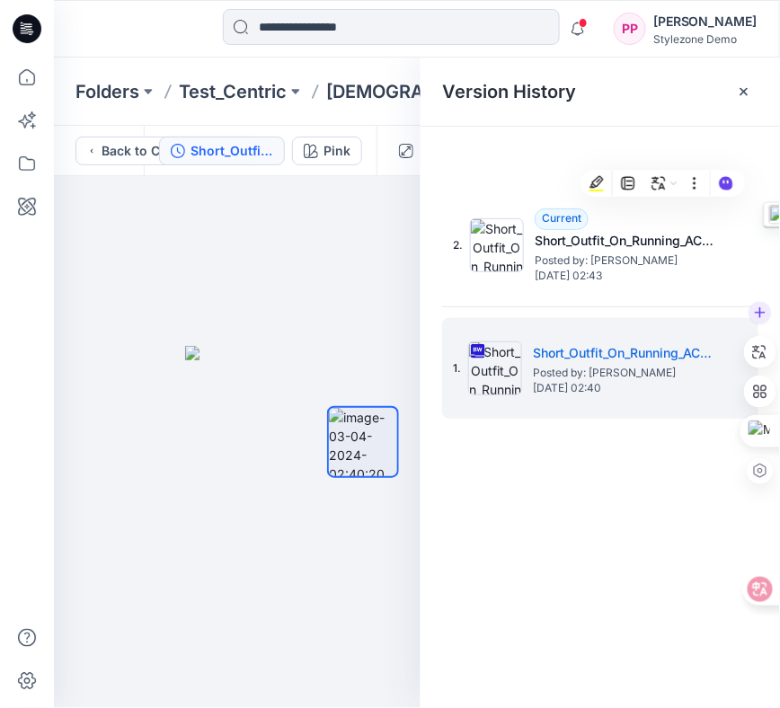
drag, startPoint x: 773, startPoint y: 346, endPoint x: 774, endPoint y: 367, distance: 21.6
click at [774, 367] on div at bounding box center [760, 352] width 32 height 32
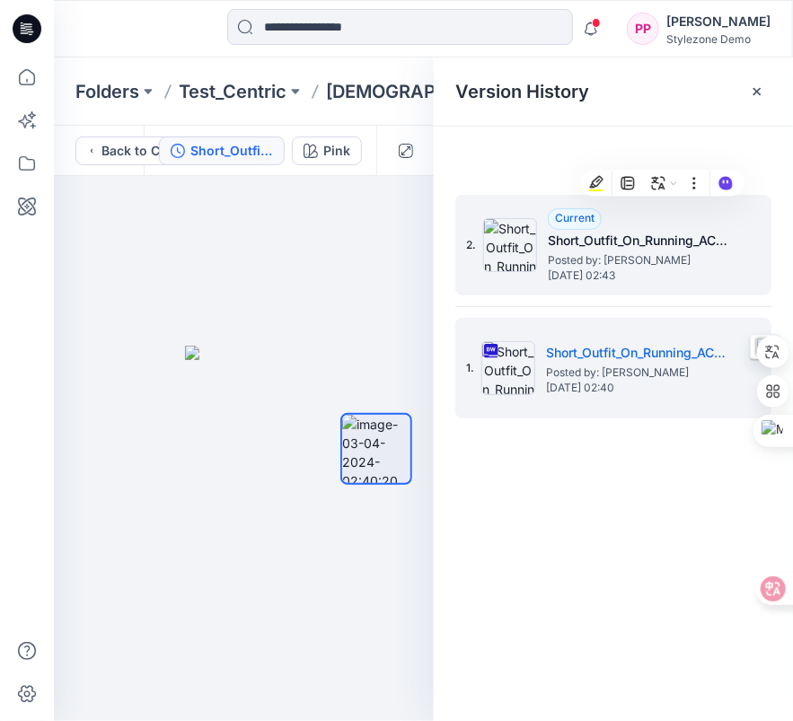
click at [537, 269] on div "2. Current Short_Outfit_On_Running_ACTIVITY Posted by: Wui Yuk Yeung Wednesday,…" at bounding box center [600, 245] width 269 height 86
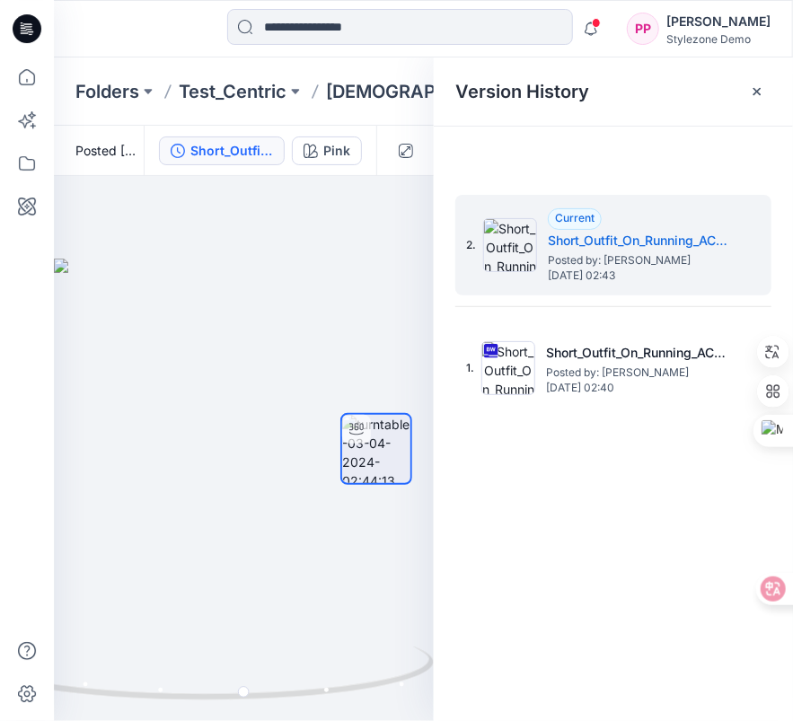
click at [242, 76] on div "Folders Test_Centric Ladies Short_Outfit_On_Running_ACTIVITY Legacy Style 2" at bounding box center [423, 91] width 739 height 68
click at [242, 93] on p "Test_Centric" at bounding box center [233, 91] width 108 height 25
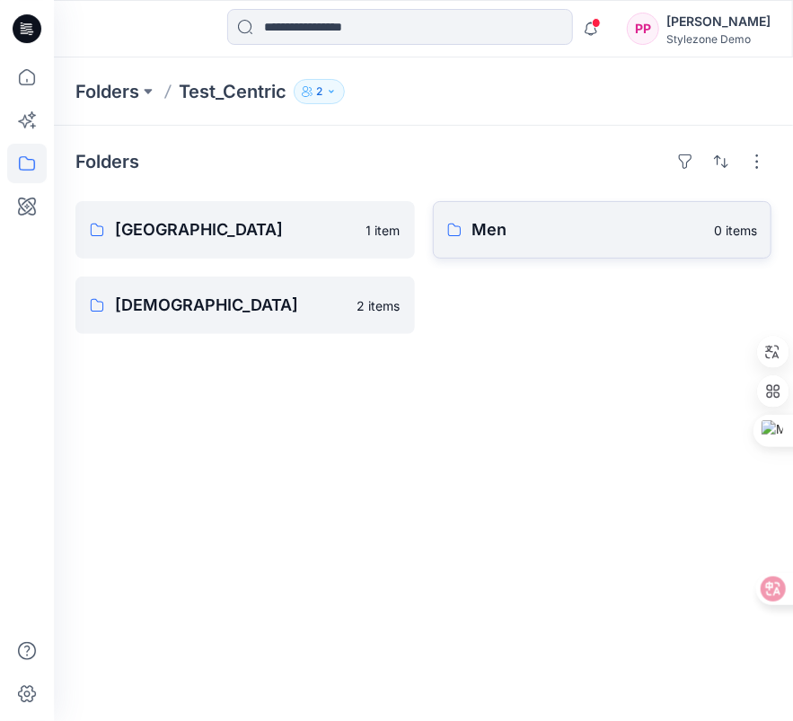
click at [548, 221] on p "Men" at bounding box center [588, 229] width 232 height 25
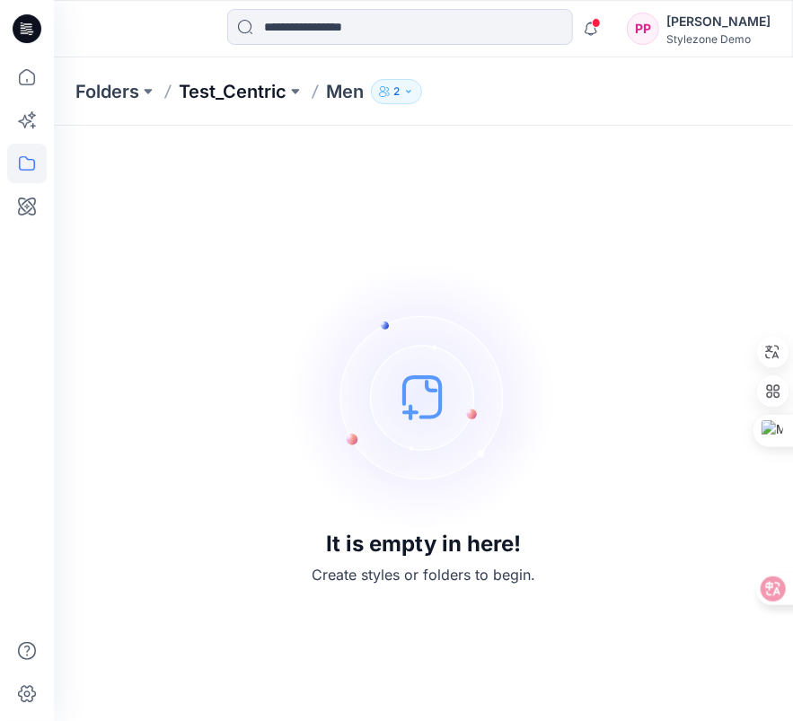
click at [208, 91] on p "Test_Centric" at bounding box center [233, 91] width 108 height 25
